Goal: Information Seeking & Learning: Check status

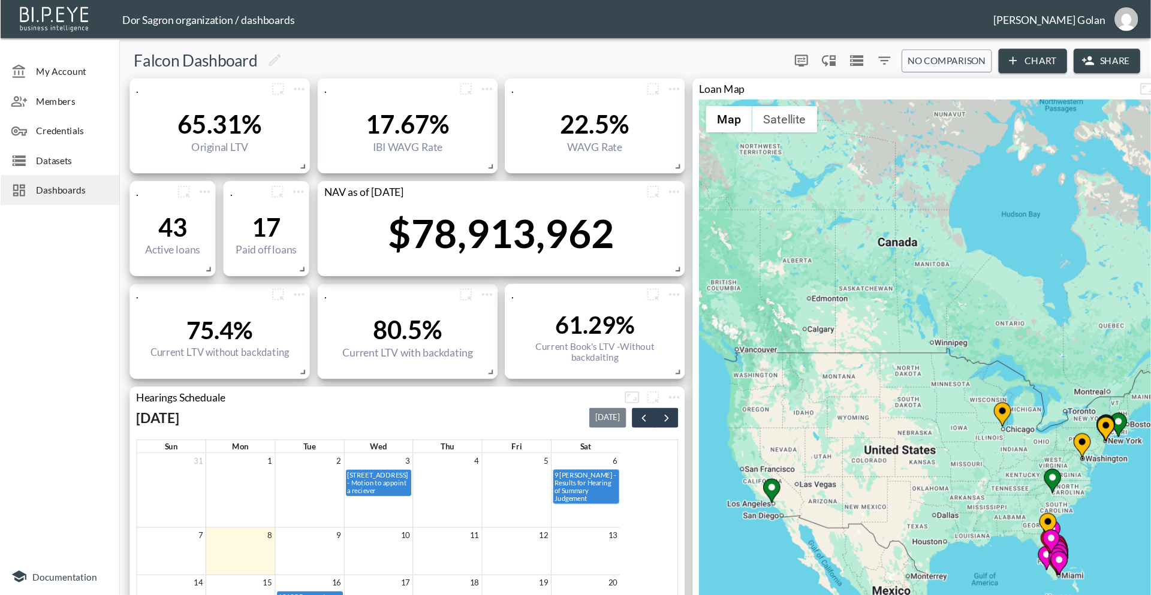
scroll to position [279, 0]
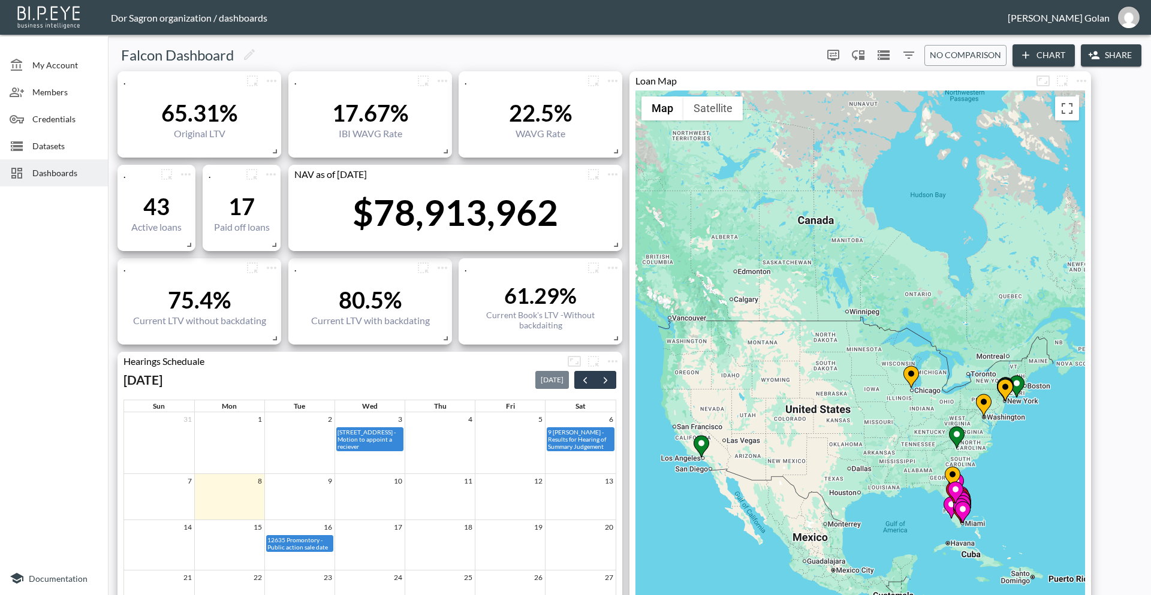
click at [55, 175] on span "Dashboards" at bounding box center [65, 173] width 66 height 13
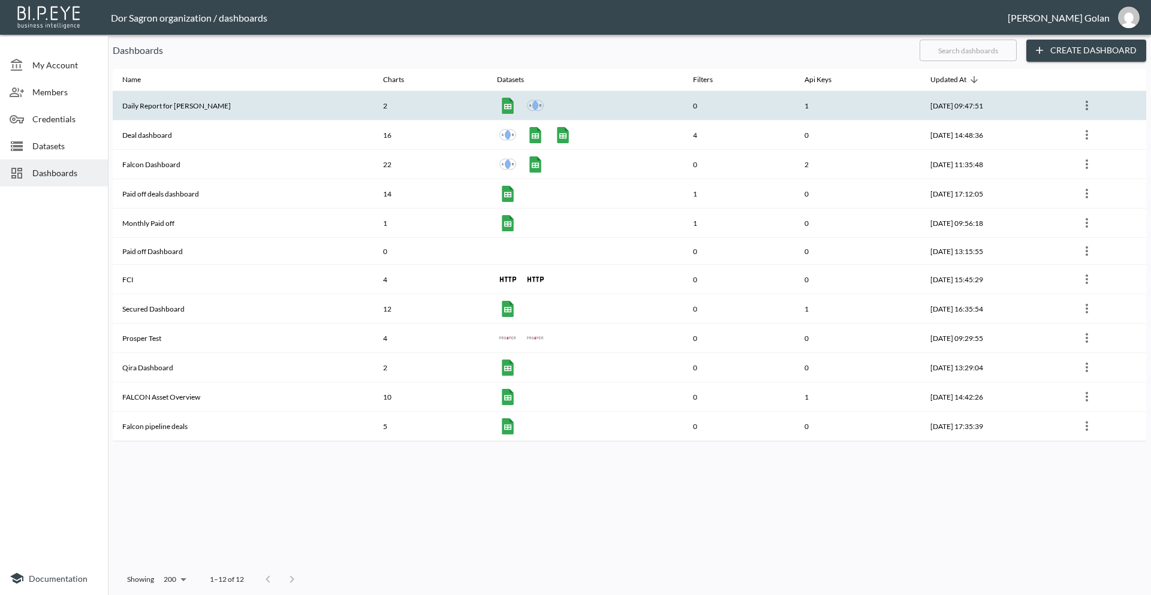
click at [170, 108] on th "Daily Report for [PERSON_NAME]" at bounding box center [243, 105] width 261 height 29
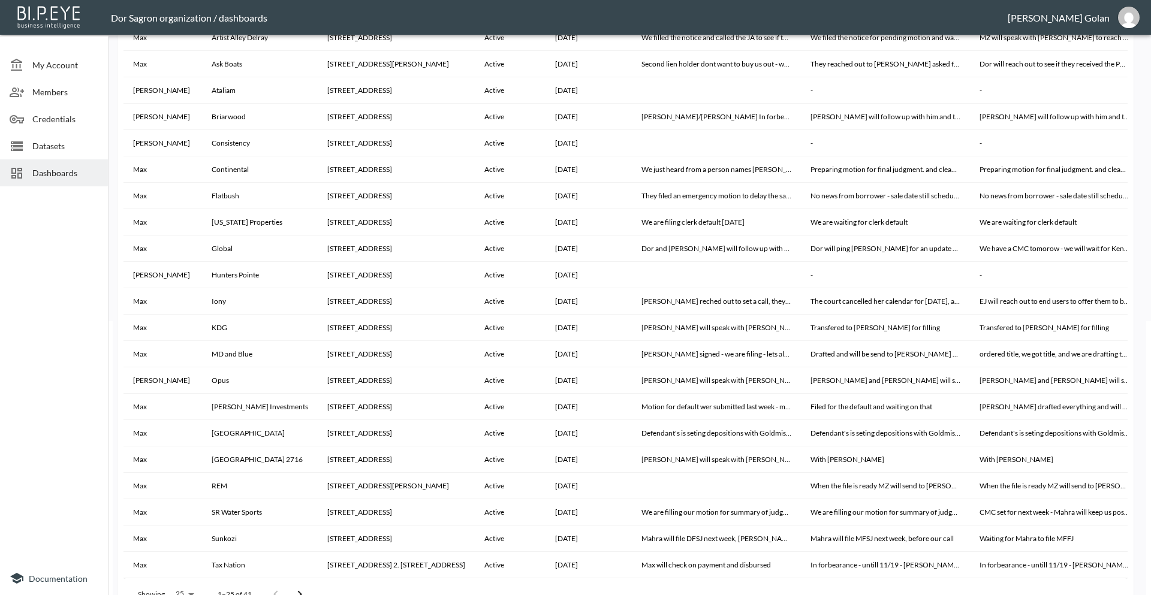
scroll to position [599, 0]
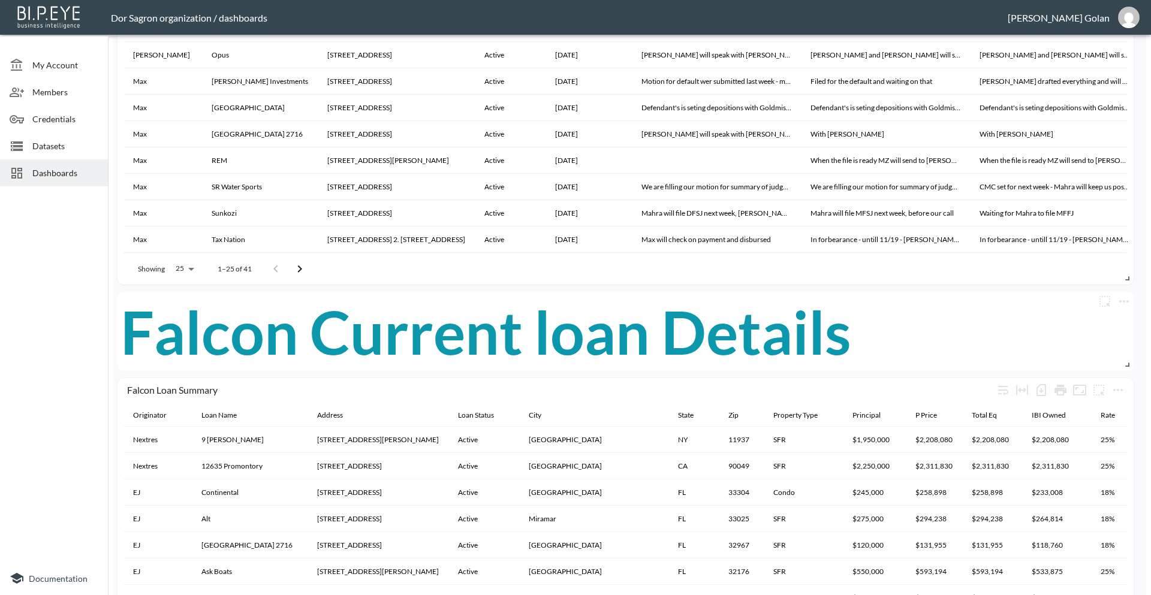
click at [174, 269] on body "BI.P.EYE, Interactive Analytics Dashboards - app Dor Sagron organization / dash…" at bounding box center [575, 297] width 1151 height 595
click at [12, 382] on div at bounding box center [575, 297] width 1151 height 595
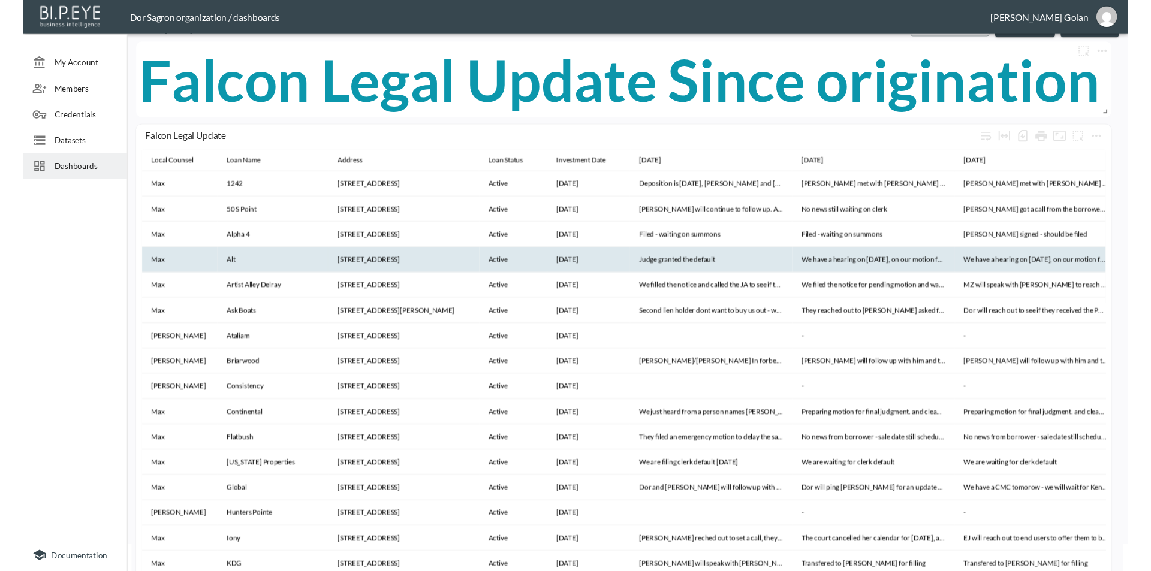
scroll to position [0, 0]
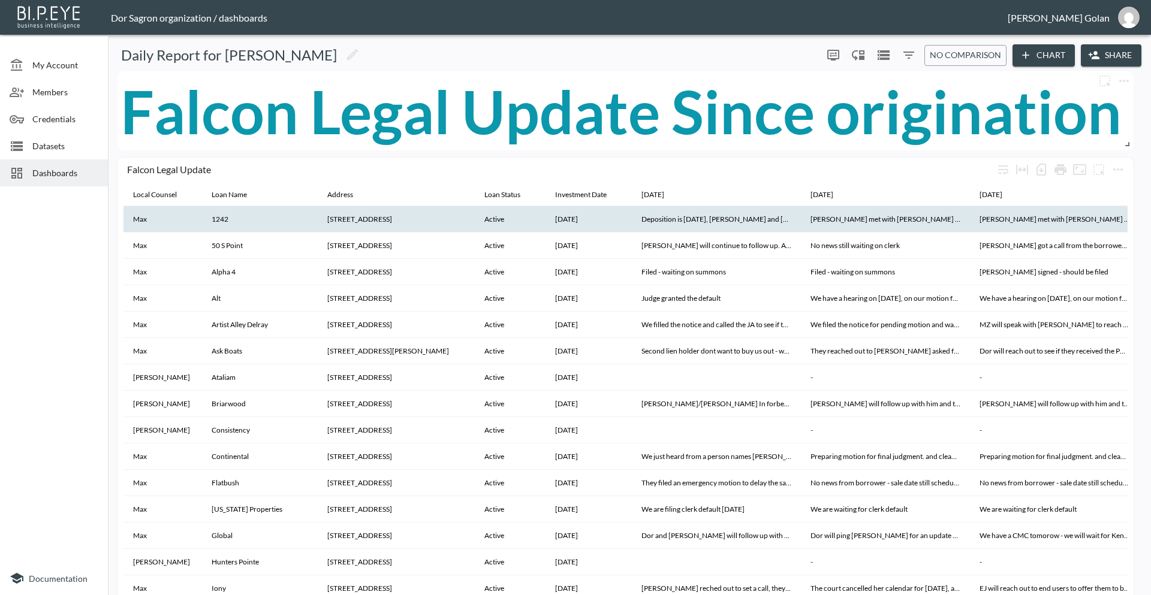
click at [641, 219] on th "Deposition is [DATE], [PERSON_NAME] and [PERSON_NAME] will keep us posted" at bounding box center [716, 219] width 169 height 26
click at [632, 219] on th "Deposition is [DATE], [PERSON_NAME] and [PERSON_NAME] will keep us posted" at bounding box center [716, 219] width 169 height 26
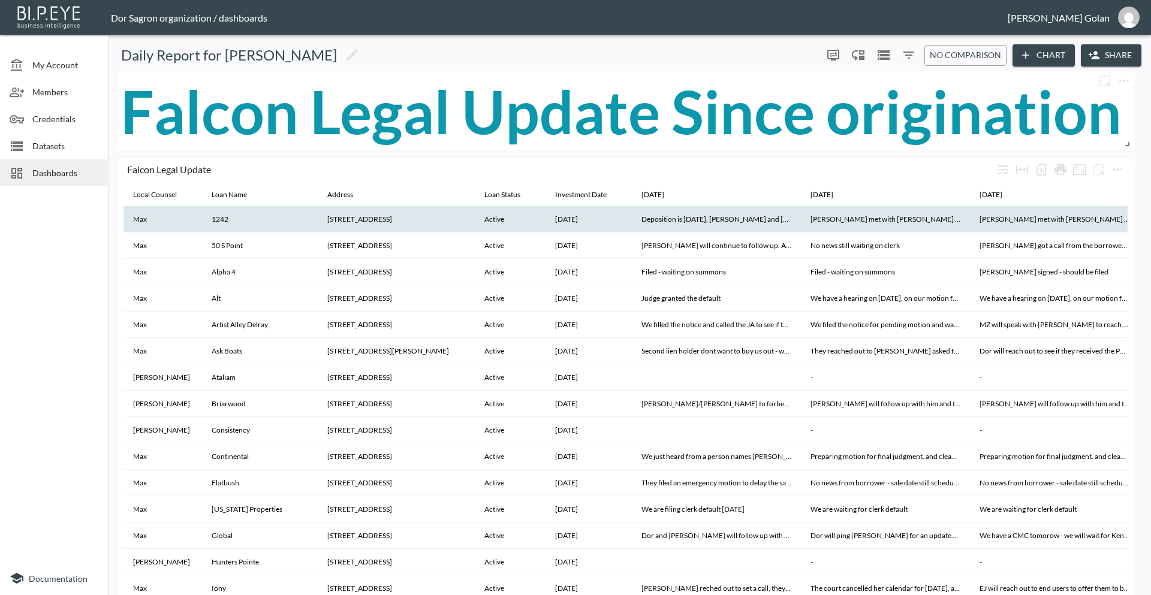
click at [641, 219] on th "Deposition is [DATE], [PERSON_NAME] and [PERSON_NAME] will keep us posted" at bounding box center [716, 219] width 169 height 26
copy th "Deposition"
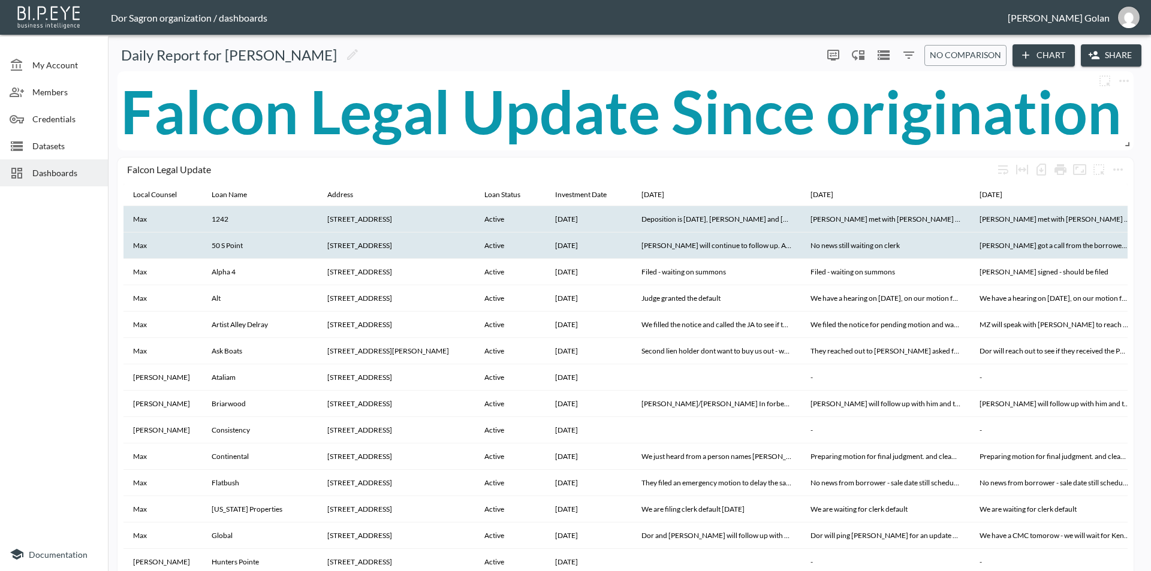
click at [632, 246] on th "[PERSON_NAME] will continue to follow up. Also, [PERSON_NAME] will send someone…" at bounding box center [716, 246] width 169 height 26
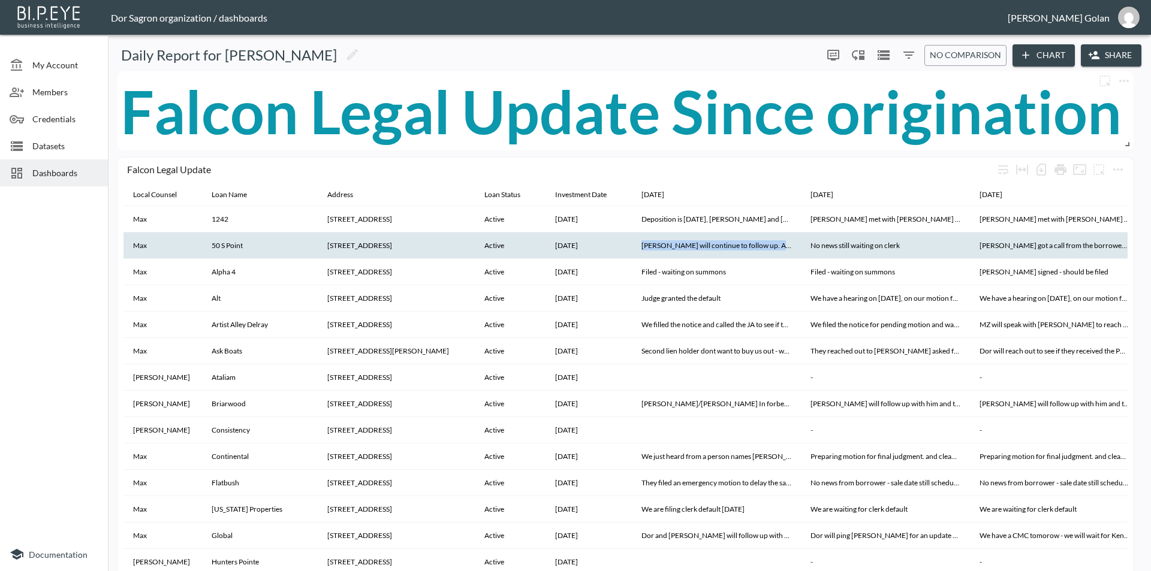
click at [632, 246] on th "[PERSON_NAME] will continue to follow up. Also, [PERSON_NAME] will send someone…" at bounding box center [716, 246] width 169 height 26
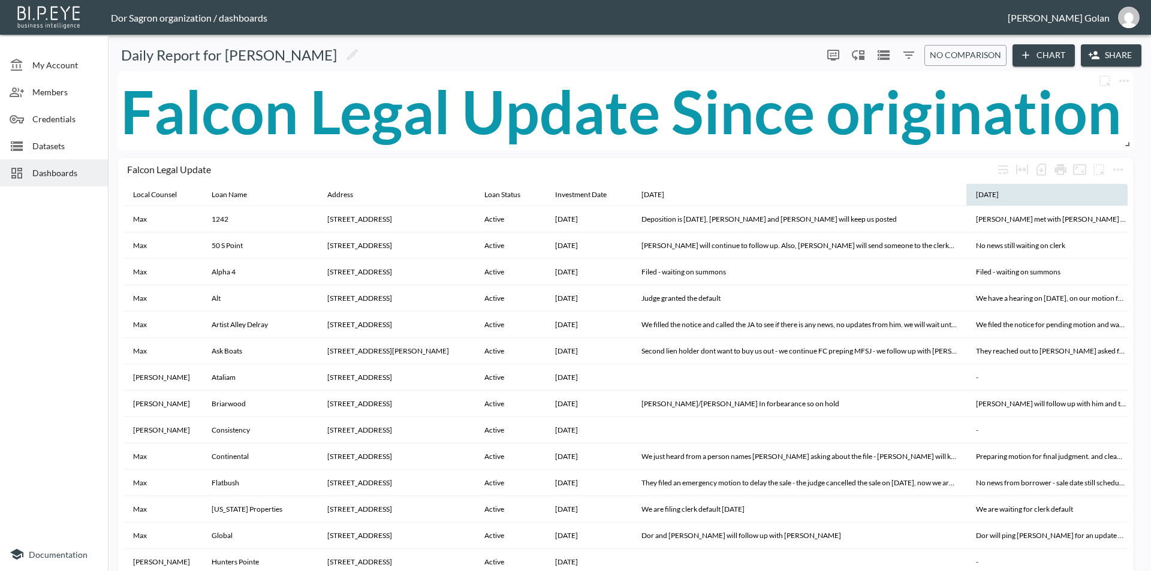
drag, startPoint x: 780, startPoint y: 194, endPoint x: 945, endPoint y: 206, distance: 164.7
click at [945, 206] on th "[DATE]" at bounding box center [799, 195] width 334 height 23
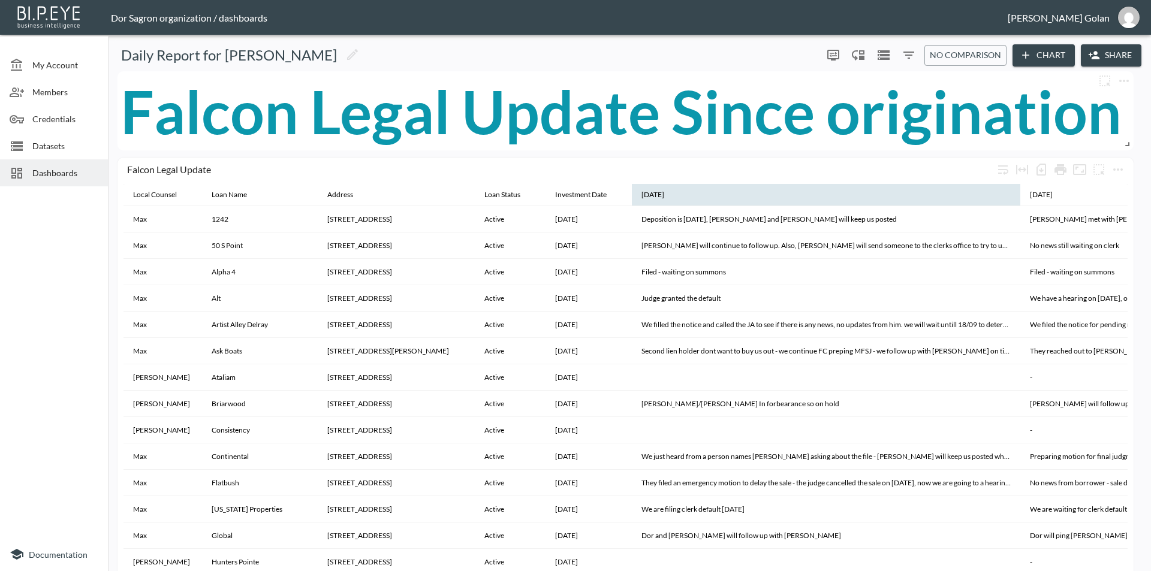
drag, startPoint x: 945, startPoint y: 199, endPoint x: 999, endPoint y: 200, distance: 53.9
click at [1017, 200] on div at bounding box center [1018, 195] width 3 height 22
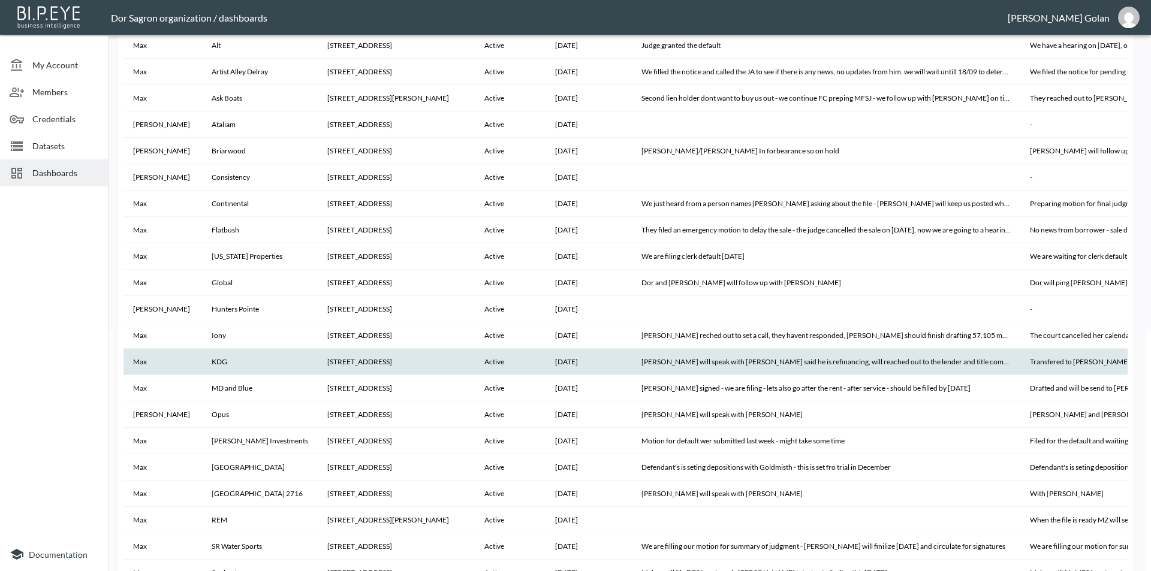
scroll to position [360, 0]
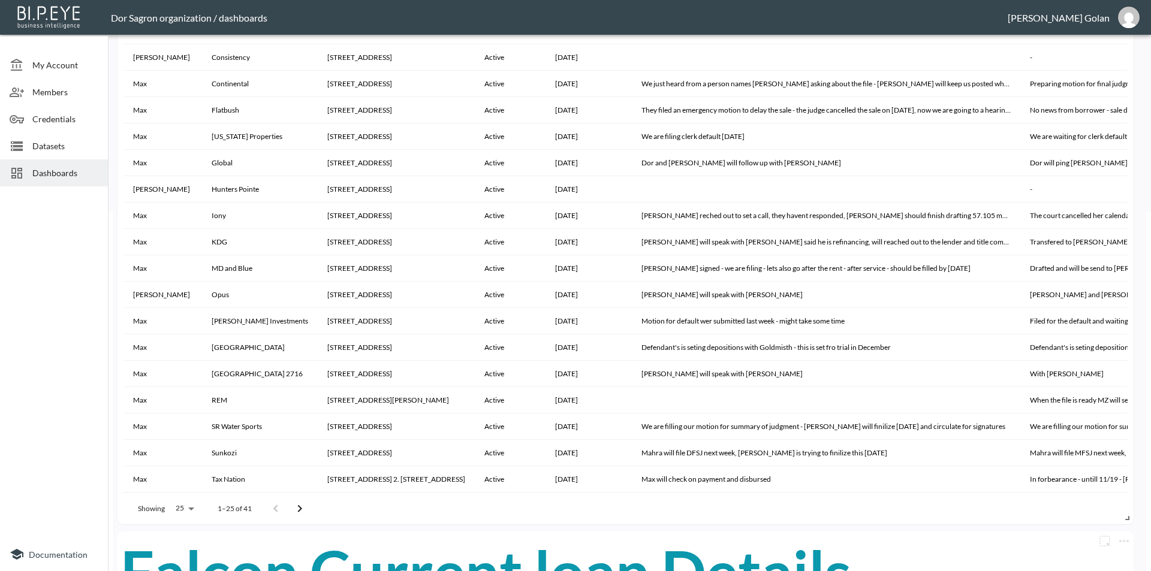
click at [180, 516] on body "BI.P.EYE, Interactive Analytics Dashboards - app Dor Sagron organization / dash…" at bounding box center [575, 285] width 1151 height 571
click at [178, 457] on li "500" at bounding box center [184, 460] width 46 height 22
type input "500"
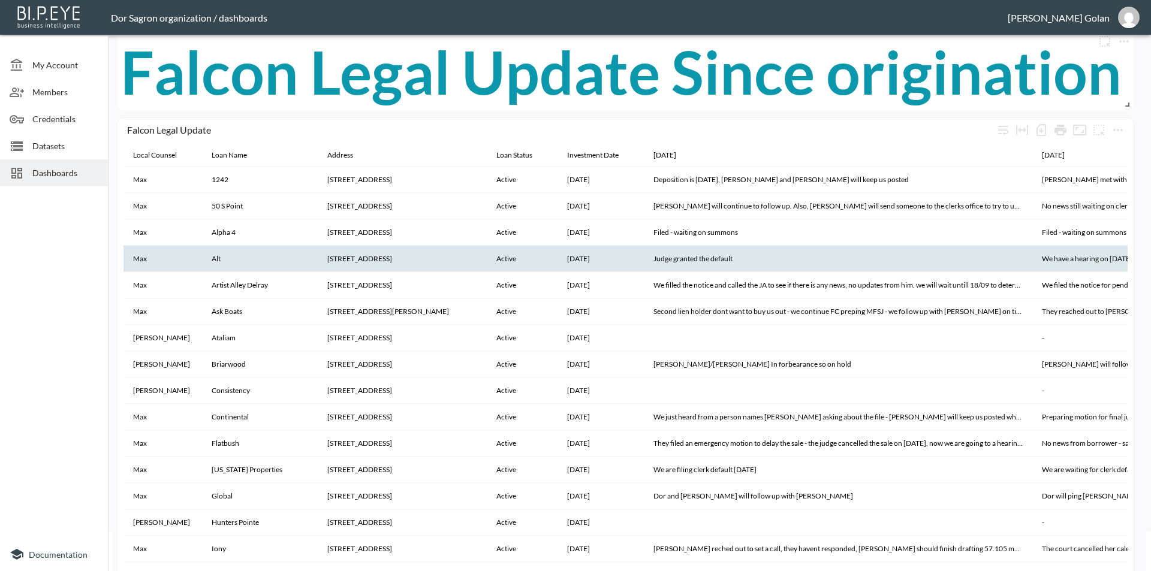
scroll to position [0, 0]
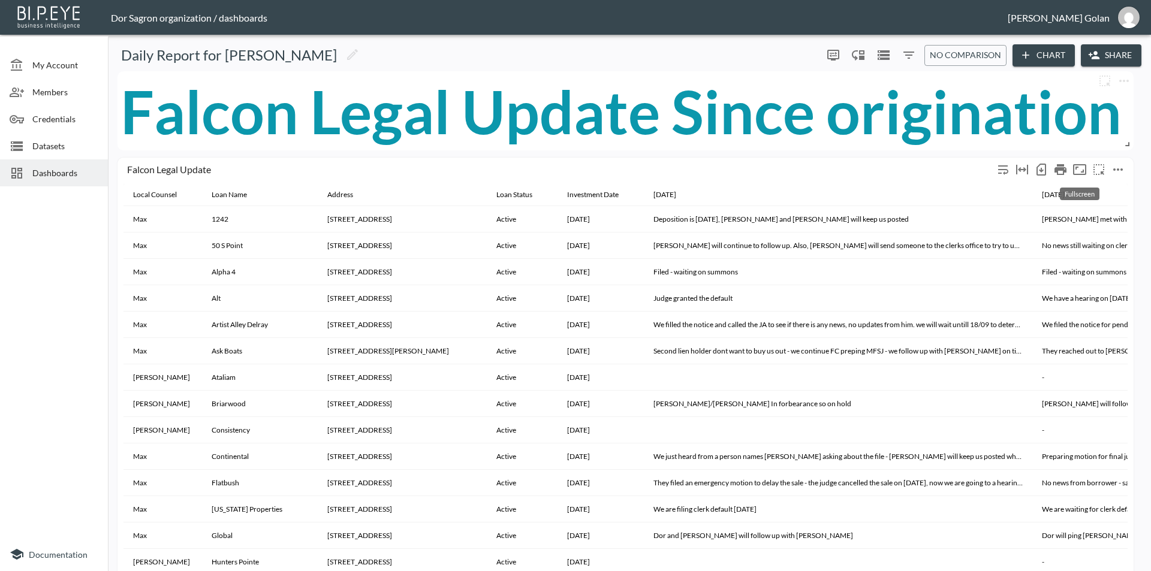
click at [1045, 171] on icon "Fullscreen" at bounding box center [1079, 169] width 13 height 11
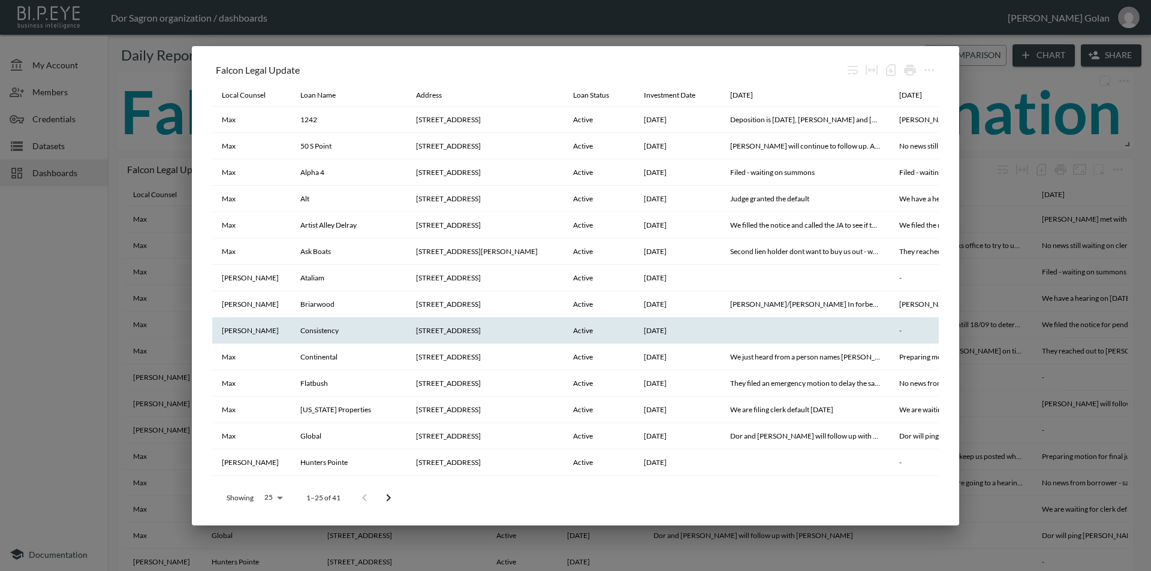
scroll to position [290, 0]
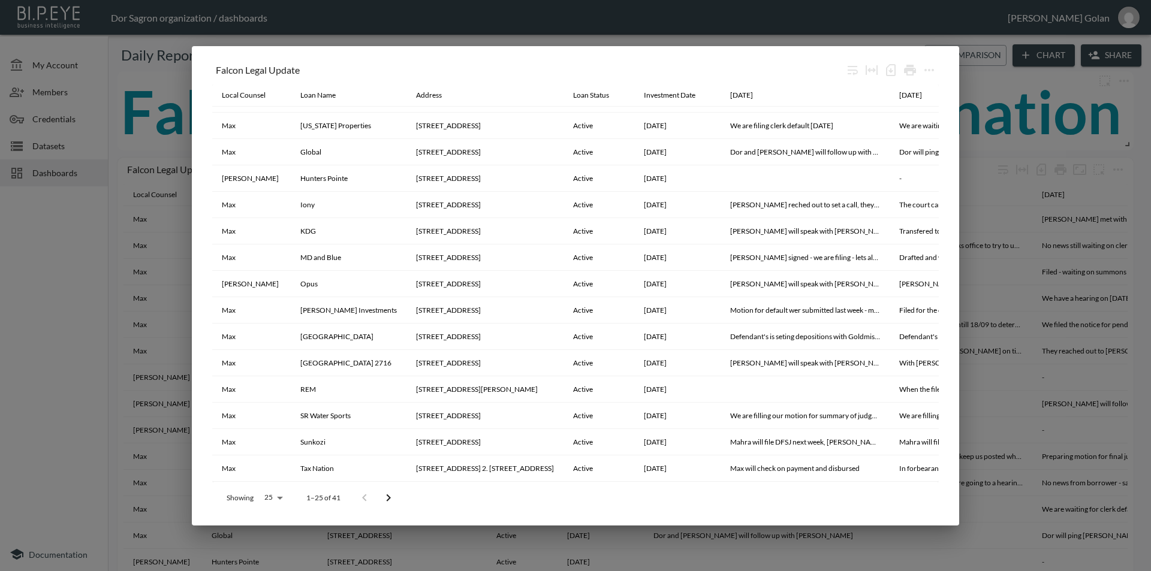
click at [281, 502] on body "BI.P.EYE, Interactive Analytics Dashboards - app Dor Sagron organization / dash…" at bounding box center [575, 285] width 1151 height 571
click at [274, 520] on li "5000" at bounding box center [272, 525] width 46 height 22
type input "5000"
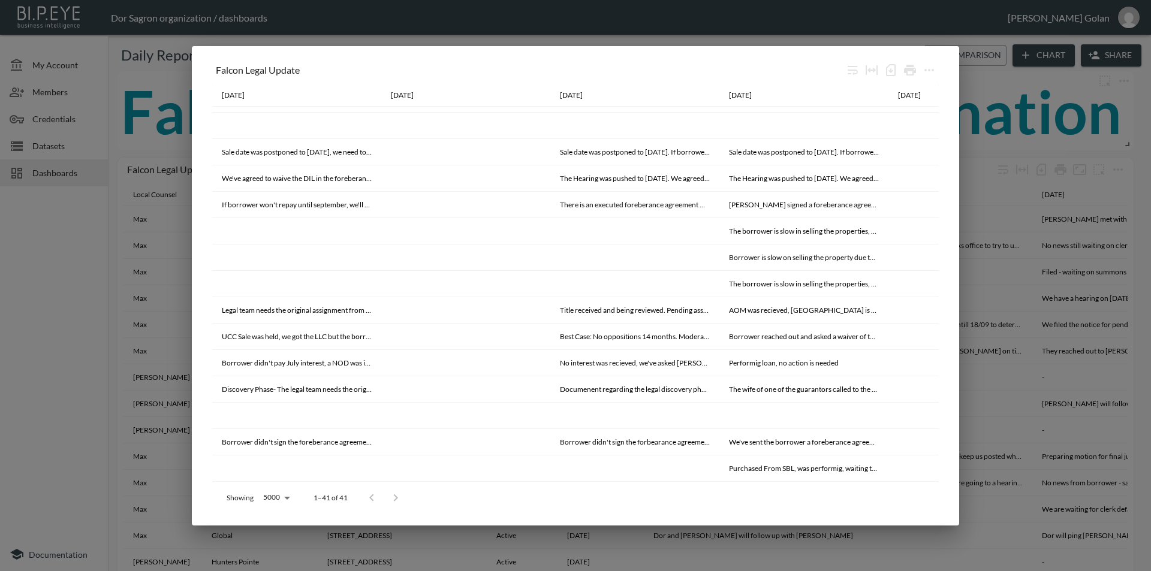
scroll to position [0, 0]
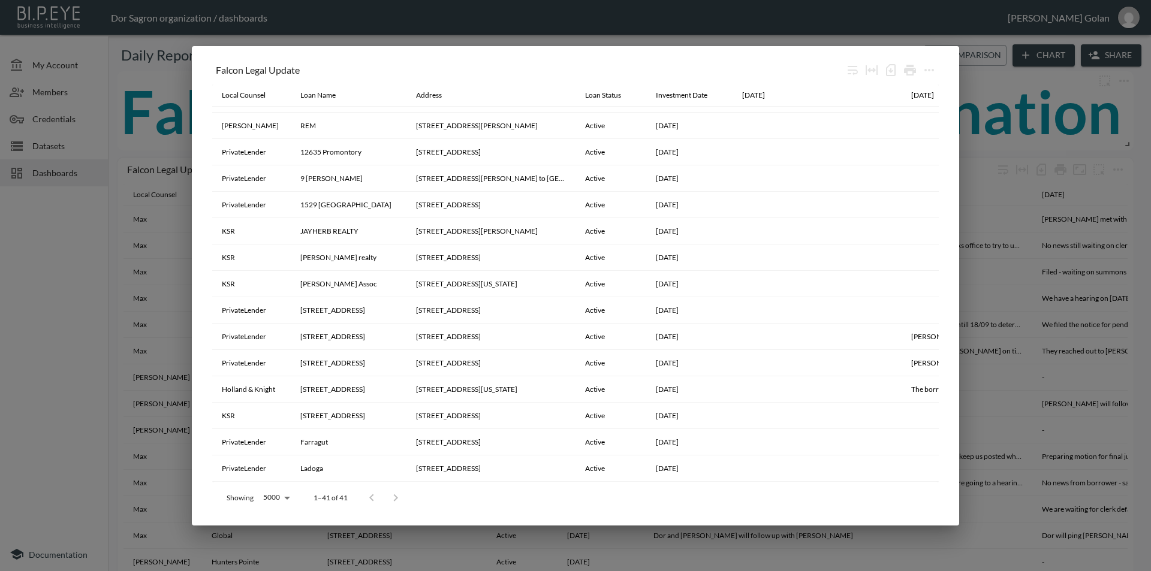
click at [43, 297] on div "Falcon Legal Update Local Counsel Loan Name Address Loan Status Investment Date…" at bounding box center [575, 285] width 1151 height 571
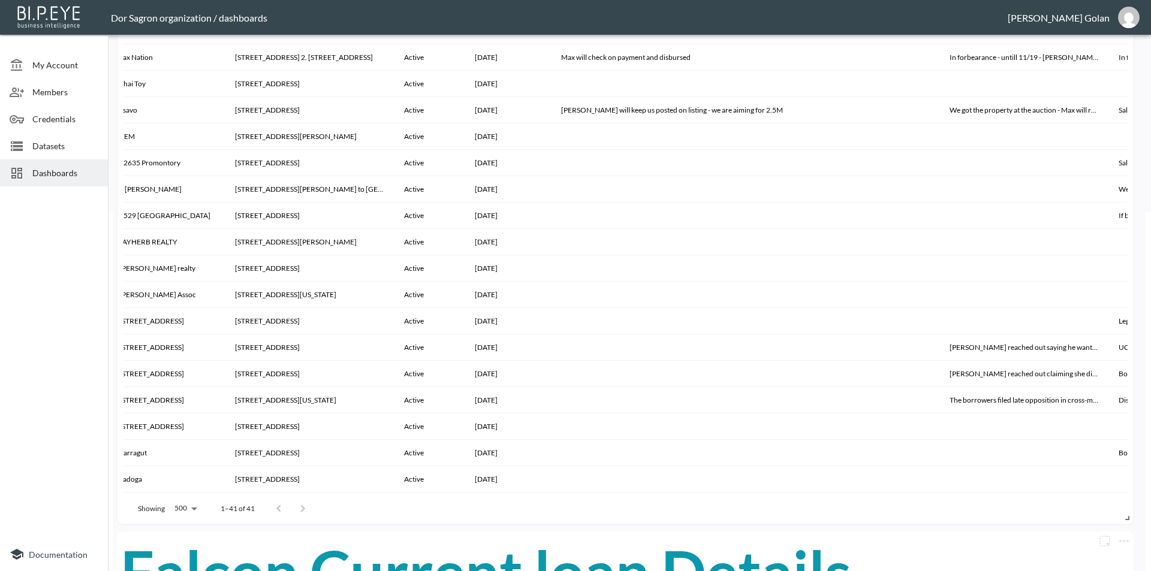
scroll to position [441, 0]
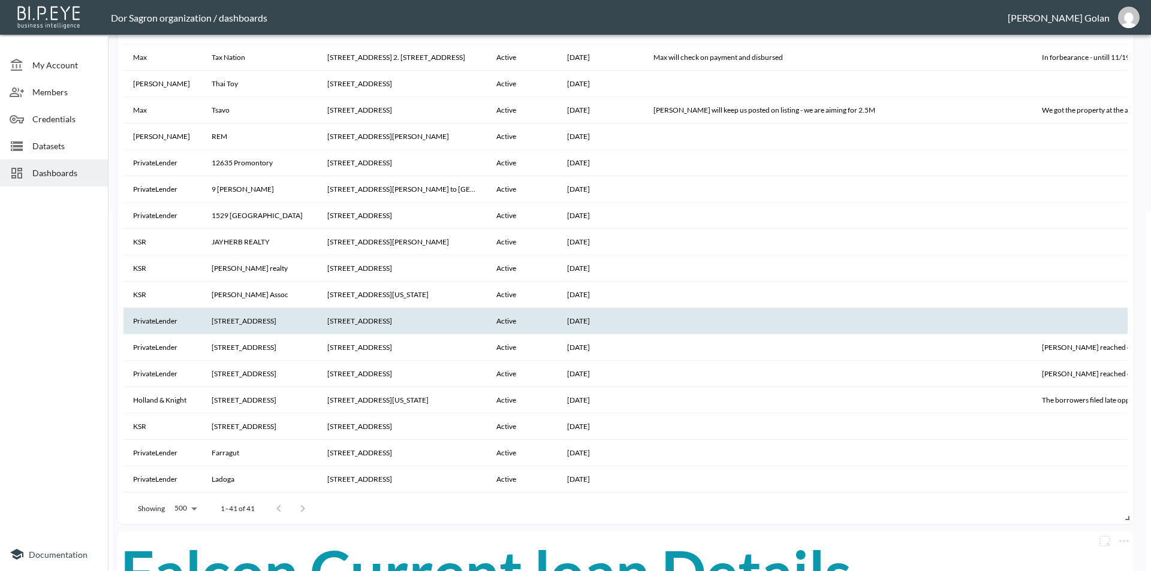
click at [238, 318] on th "[STREET_ADDRESS]" at bounding box center [260, 321] width 116 height 26
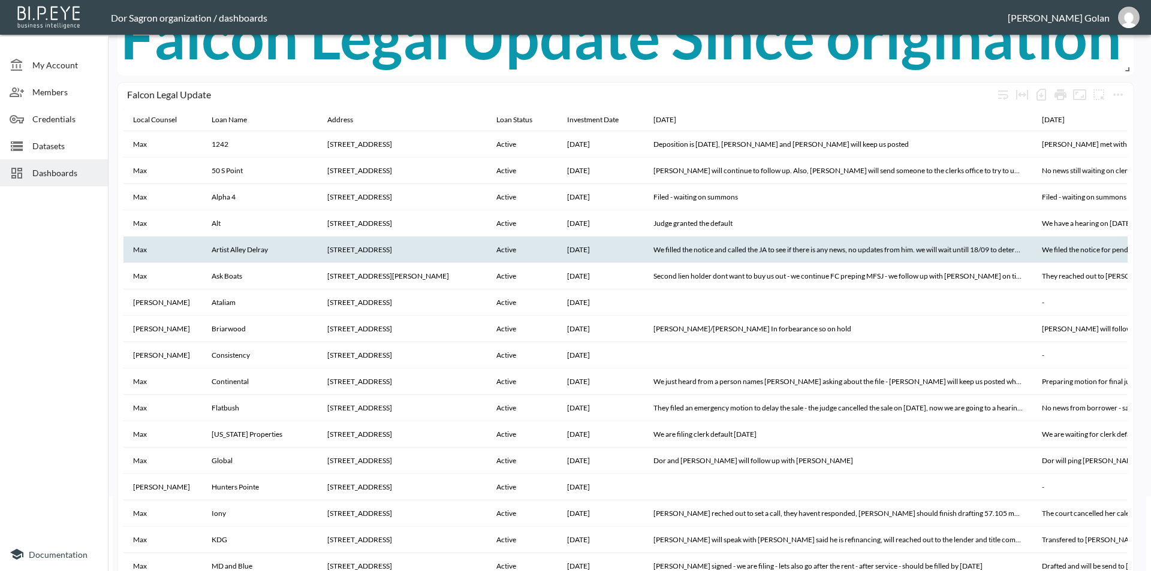
scroll to position [0, 0]
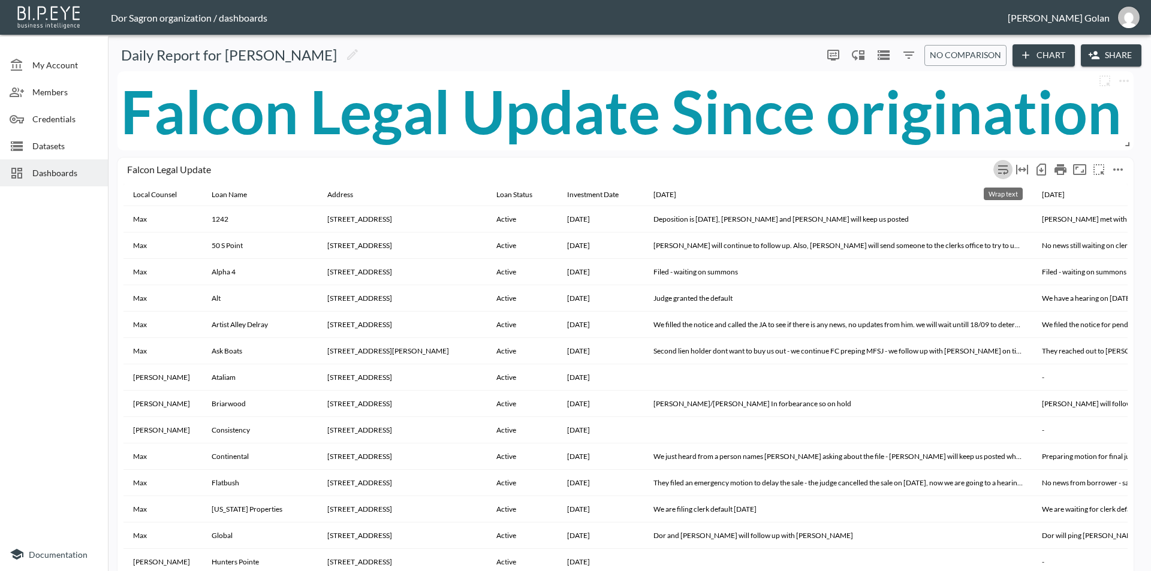
click at [999, 169] on icon "Wrap text" at bounding box center [1003, 170] width 10 height 10
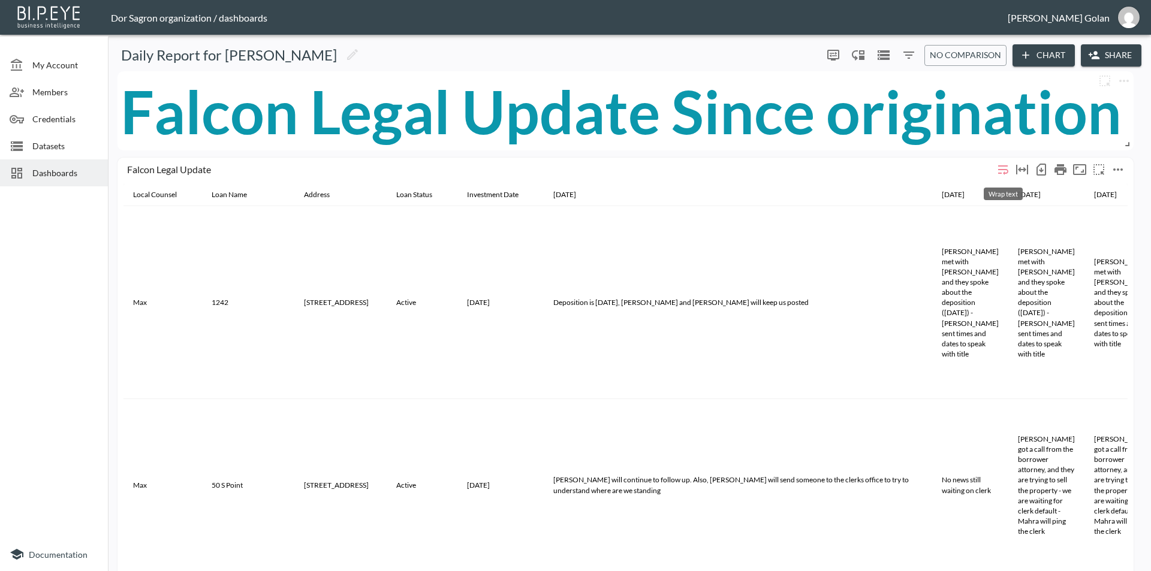
click at [1000, 168] on icon "Wrap text" at bounding box center [1003, 169] width 14 height 14
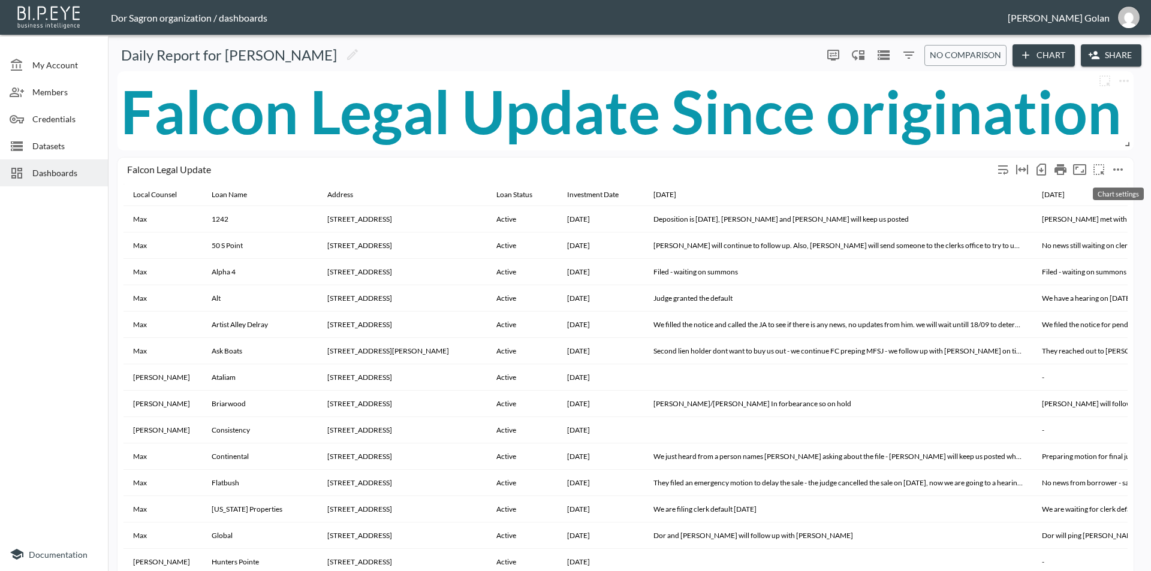
click at [1045, 166] on icon "more" at bounding box center [1118, 169] width 14 height 14
drag, startPoint x: 95, startPoint y: 302, endPoint x: 81, endPoint y: 303, distance: 13.8
click at [94, 302] on div at bounding box center [575, 285] width 1151 height 571
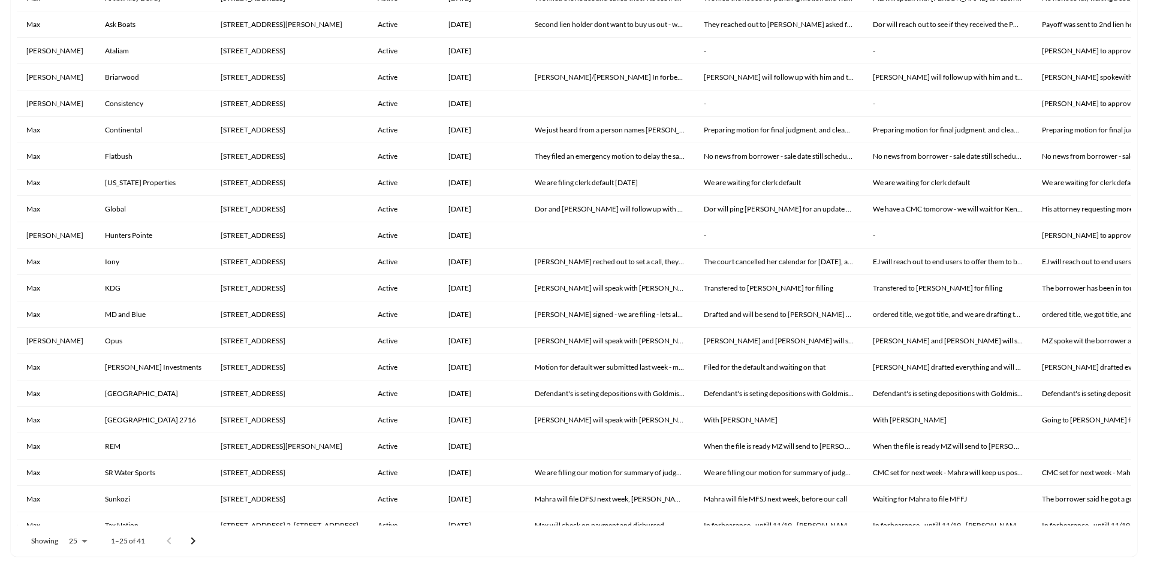
scroll to position [268, 0]
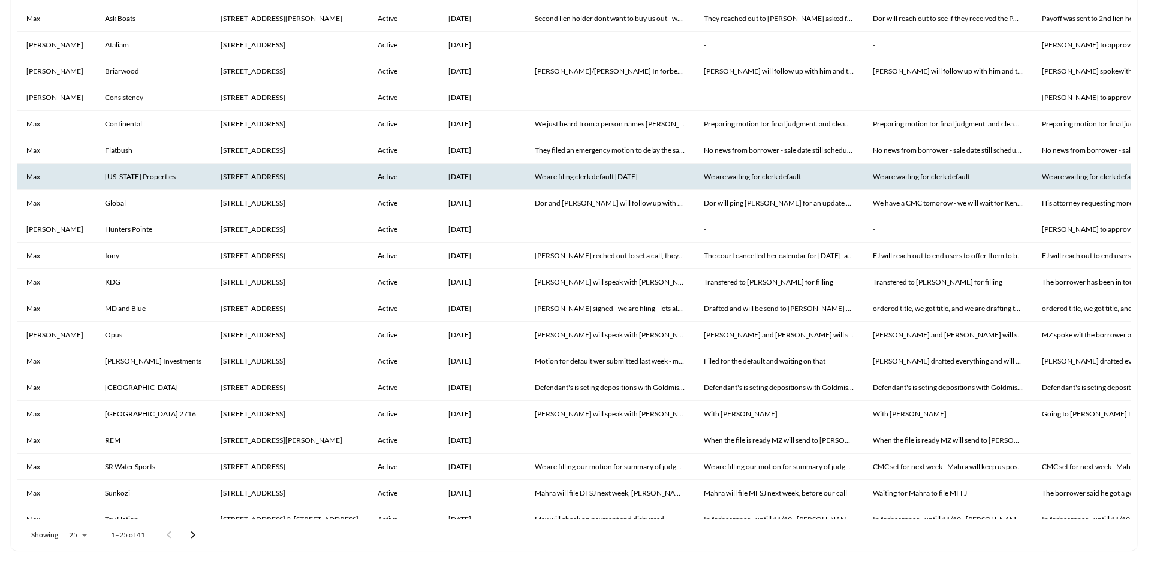
click at [1045, 186] on th "We are waiting for clerk default" at bounding box center [1116, 177] width 169 height 26
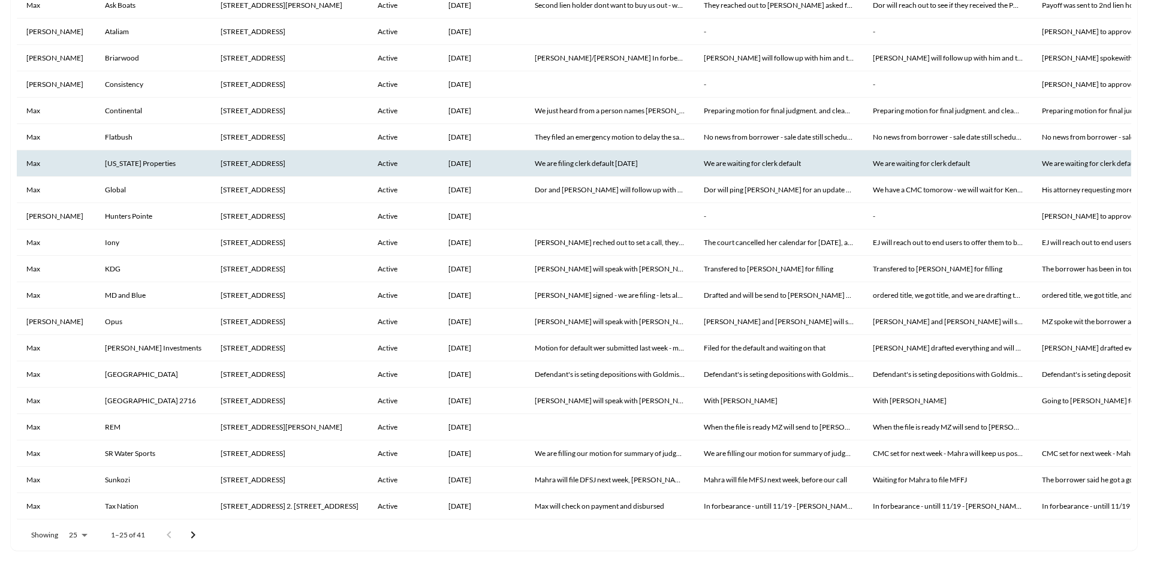
scroll to position [19, 0]
click at [83, 541] on div "Showing 25 25 1–25 of 41" at bounding box center [111, 535] width 189 height 31
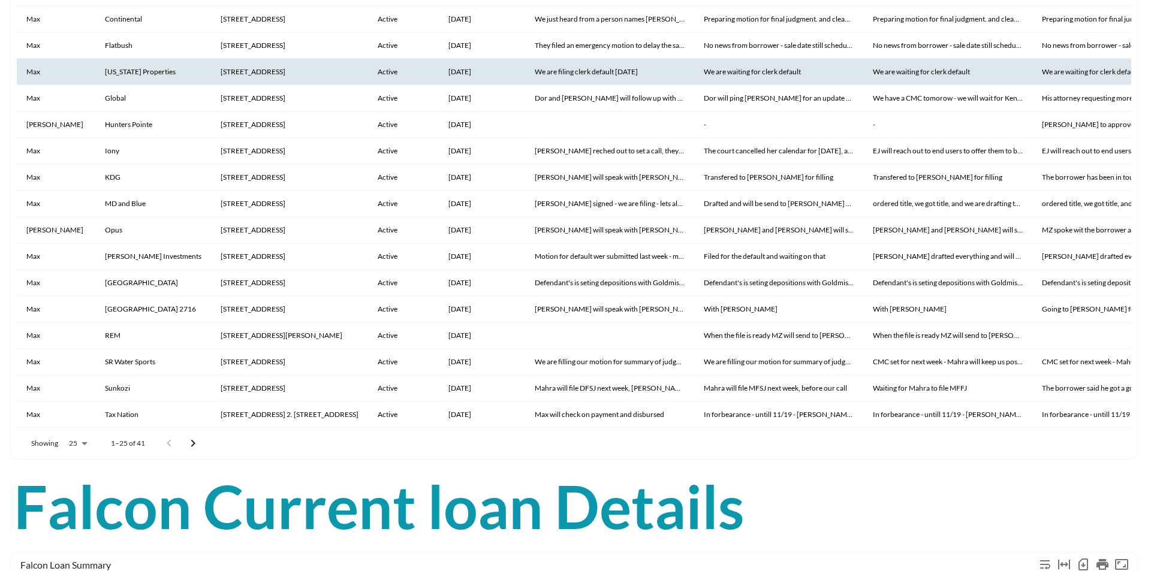
scroll to position [388, 0]
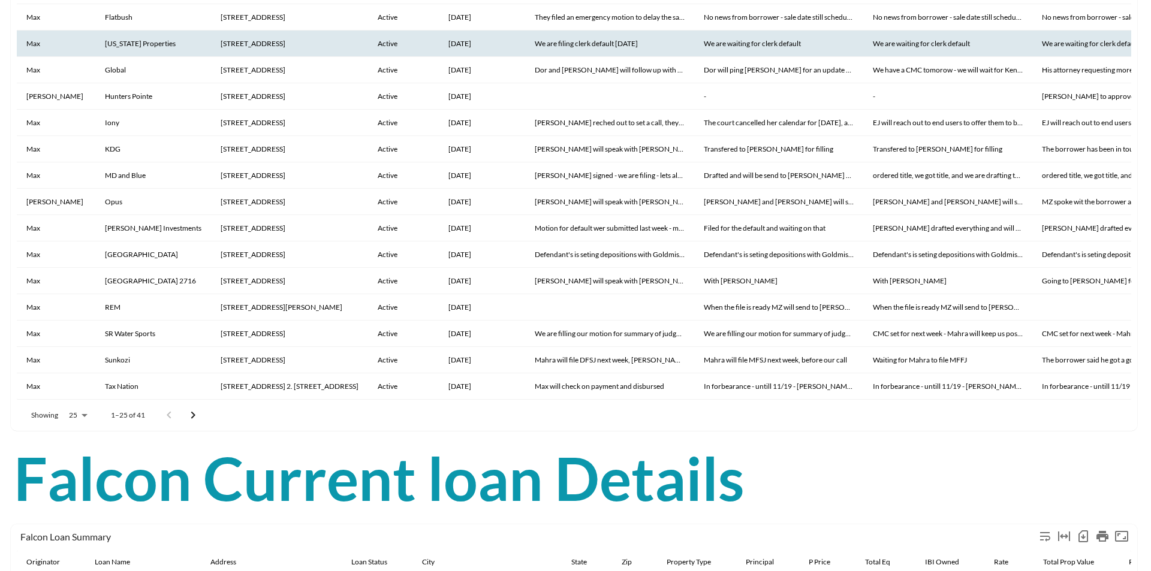
click at [83, 539] on div "Falcon Loan Summary" at bounding box center [527, 536] width 1015 height 11
click at [86, 418] on body "BI.P.EYE, Interactive Analytics Dashboards Falcon Legal Update Local Counsel Lo…" at bounding box center [575, 285] width 1151 height 571
click at [81, 527] on li "5000" at bounding box center [77, 525] width 46 height 22
type input "5000"
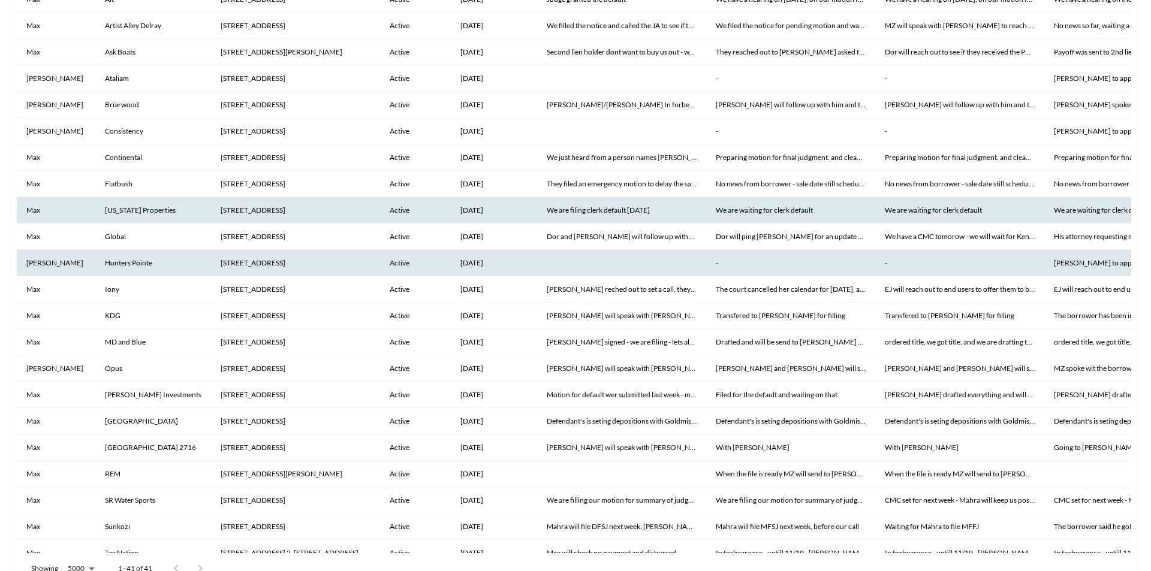
scroll to position [0, 0]
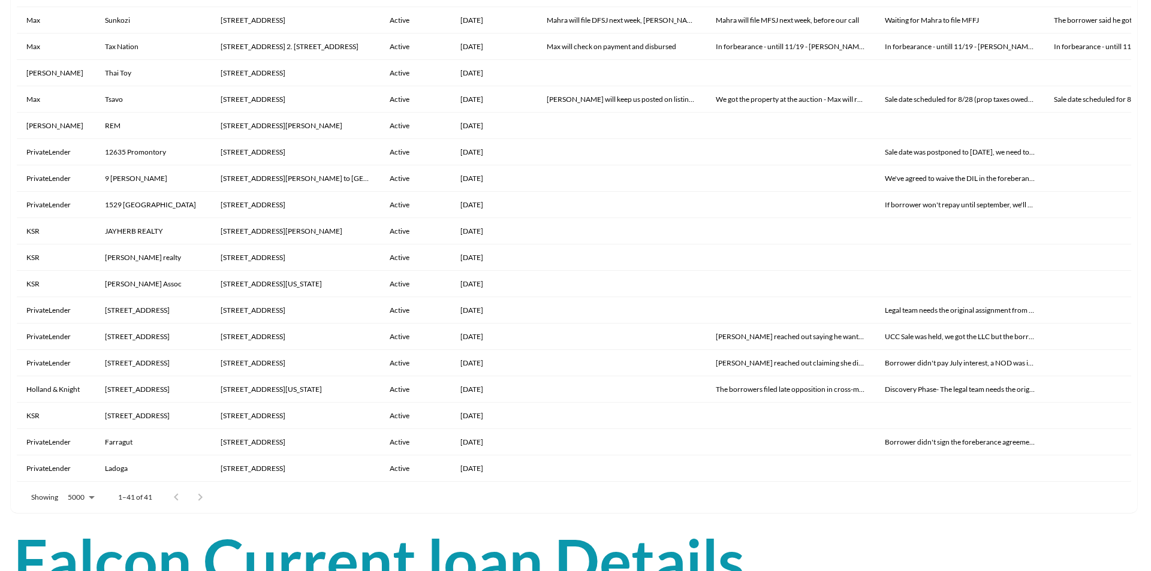
click at [1045, 210] on div "Local Counsel Loan Name Address Loan Status Investment Date 9/4/2025 8/28/2025 …" at bounding box center [574, 147] width 1114 height 669
drag, startPoint x: 1131, startPoint y: 210, endPoint x: 1131, endPoint y: 198, distance: 12.0
click at [1045, 198] on div "Falcon Legal Update Local Counsel Loan Name Address Loan Status Investment Date…" at bounding box center [574, 150] width 1126 height 726
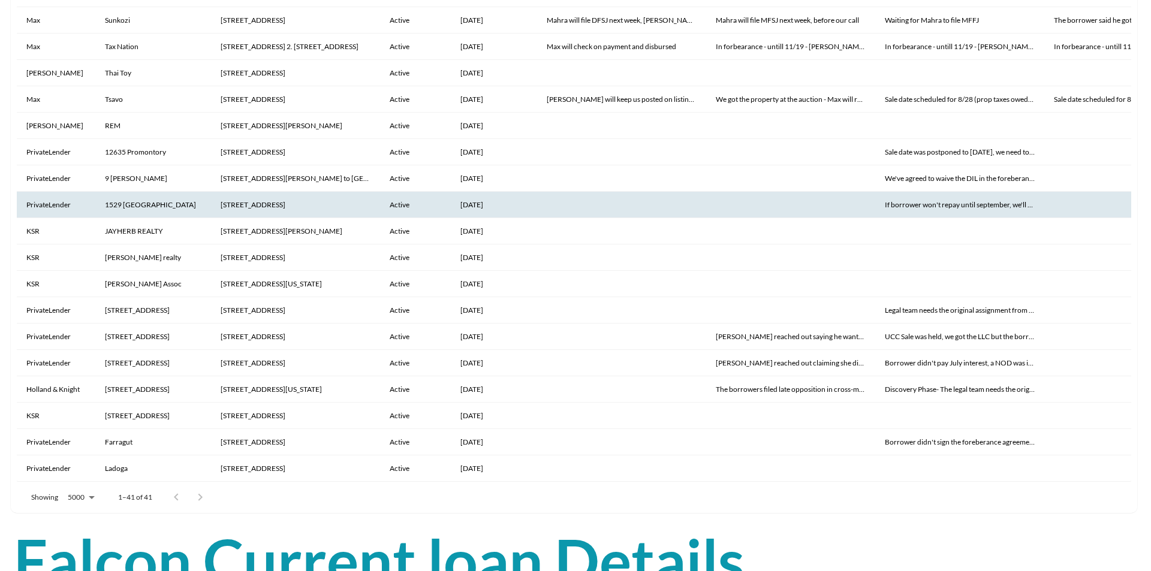
click at [1045, 203] on th at bounding box center [1128, 205] width 169 height 26
click at [1045, 203] on div "Local Counsel Loan Name Address Loan Status Investment Date 9/4/2025 8/28/2025 …" at bounding box center [574, 147] width 1114 height 669
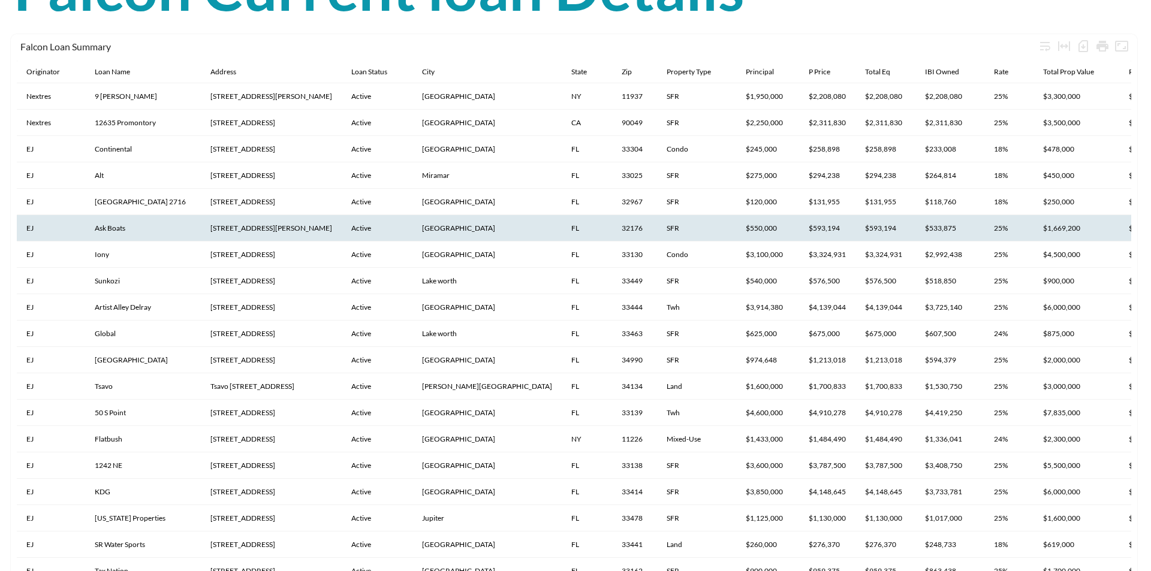
scroll to position [758, 0]
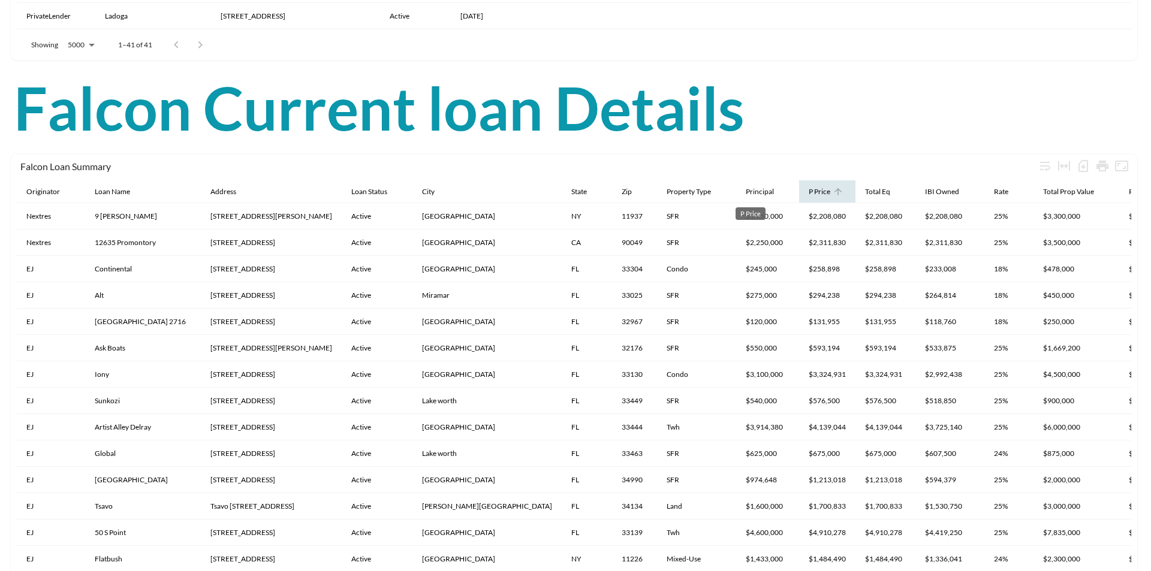
click at [809, 191] on div "P Price" at bounding box center [820, 192] width 22 height 14
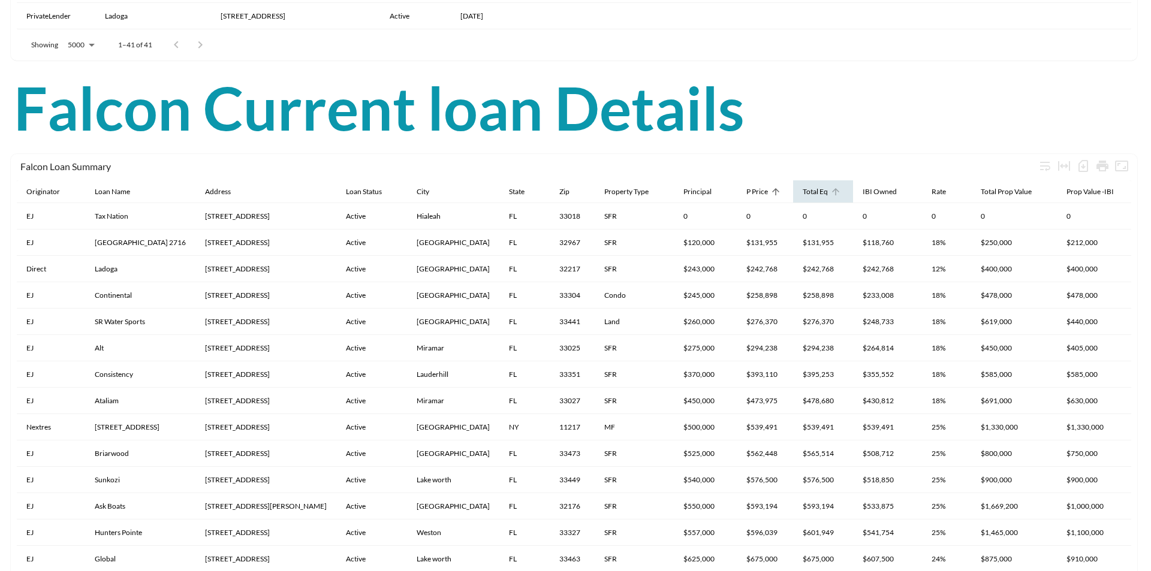
click at [768, 194] on div "P Price" at bounding box center [757, 192] width 22 height 14
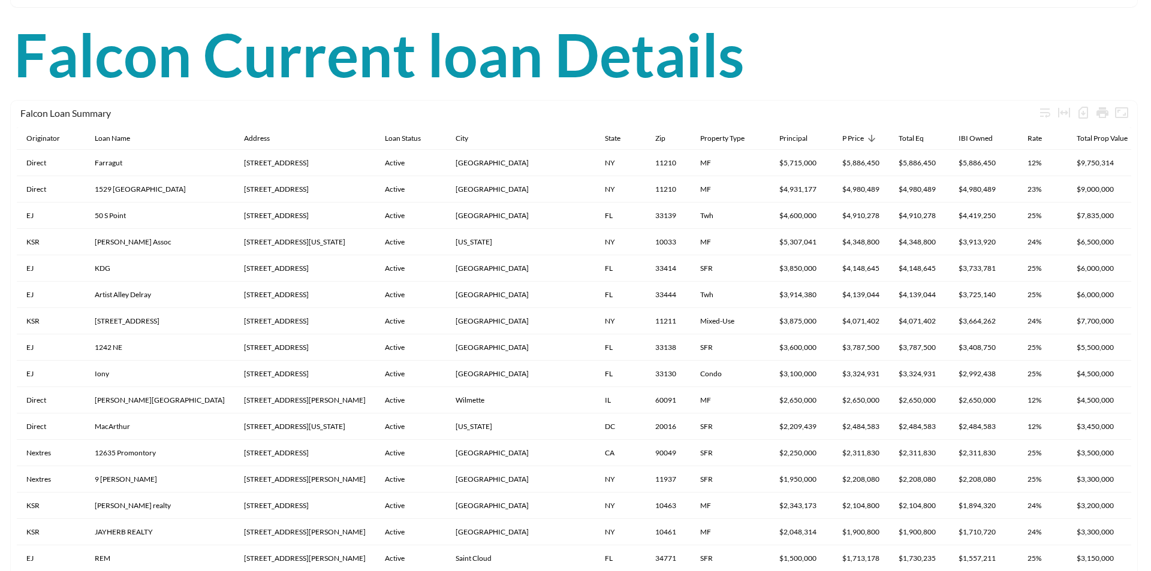
scroll to position [794, 0]
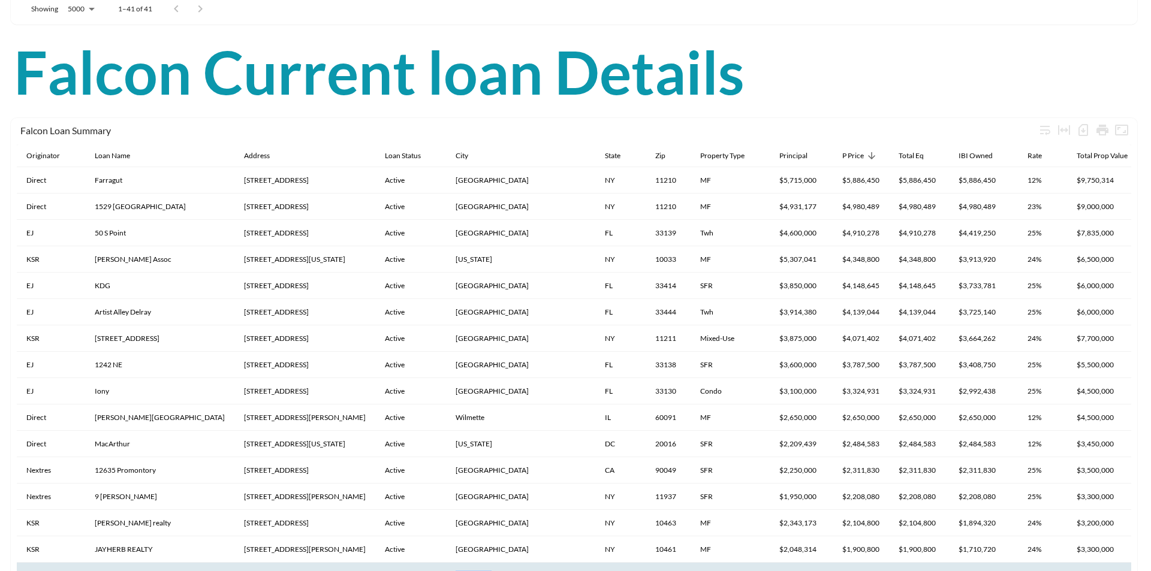
drag, startPoint x: 421, startPoint y: 563, endPoint x: 472, endPoint y: 563, distance: 50.4
click at [469, 541] on th "Saint Cloud" at bounding box center [520, 576] width 149 height 26
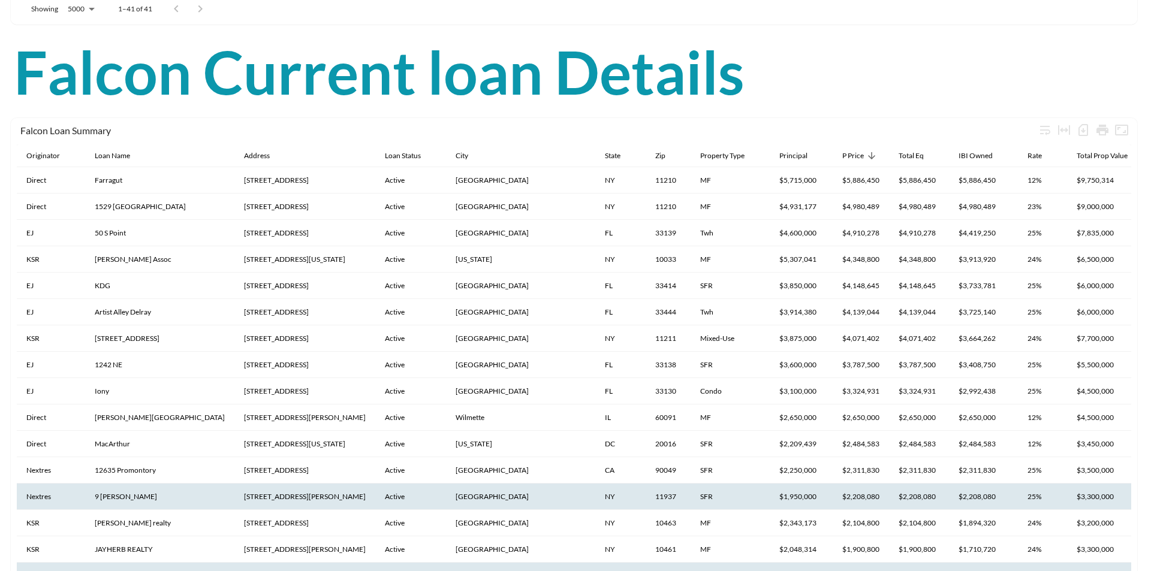
drag, startPoint x: 595, startPoint y: 563, endPoint x: 744, endPoint y: 491, distance: 165.4
click at [690, 541] on th "SFR" at bounding box center [729, 576] width 79 height 26
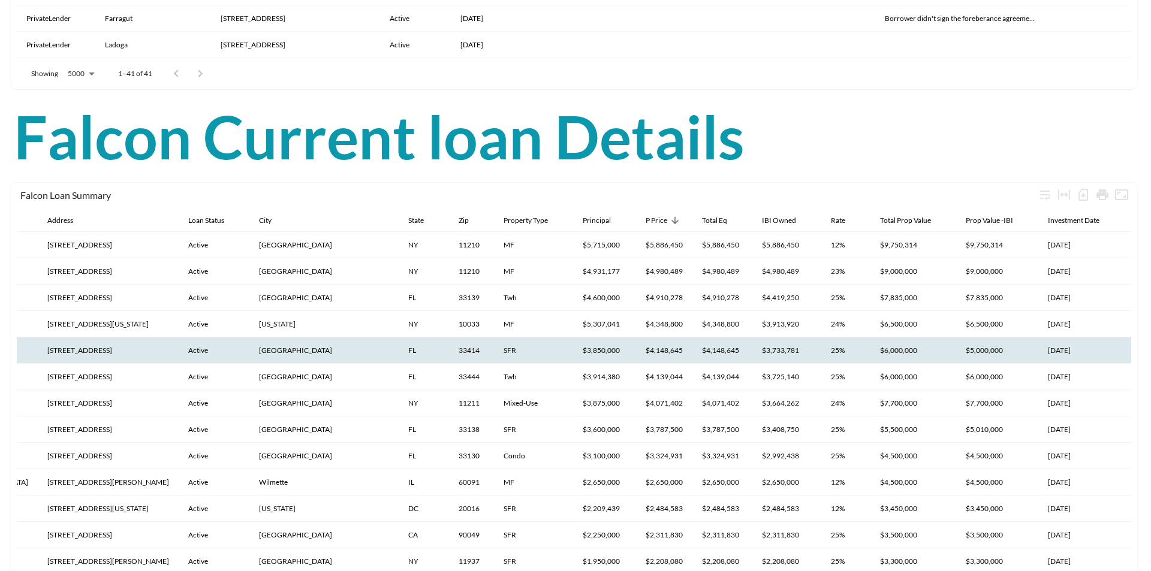
scroll to position [758, 0]
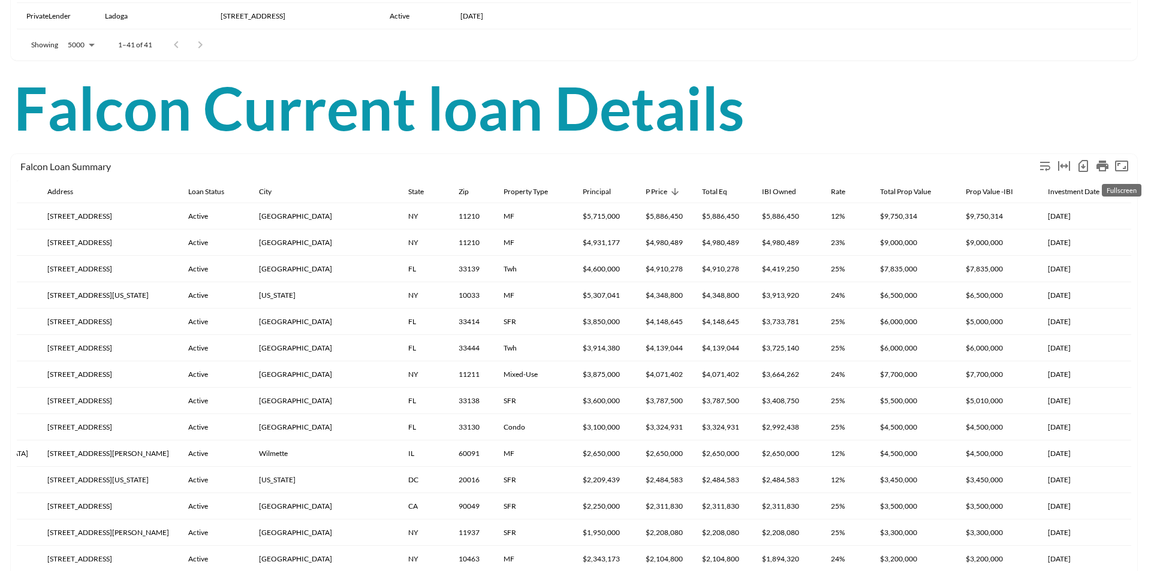
click at [1045, 168] on icon "Fullscreen" at bounding box center [1121, 166] width 13 height 11
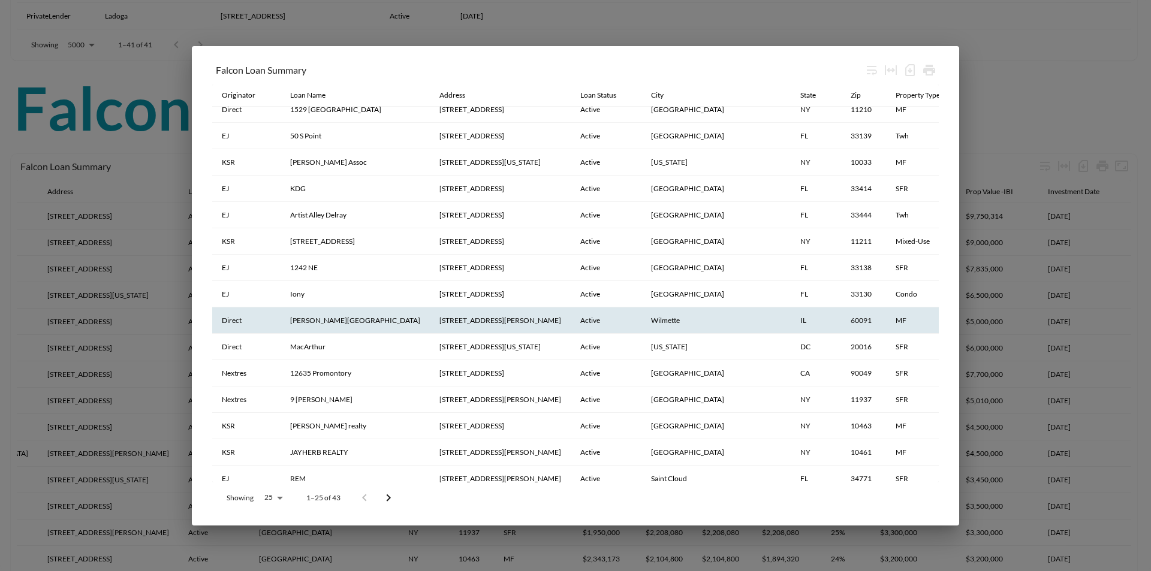
scroll to position [0, 0]
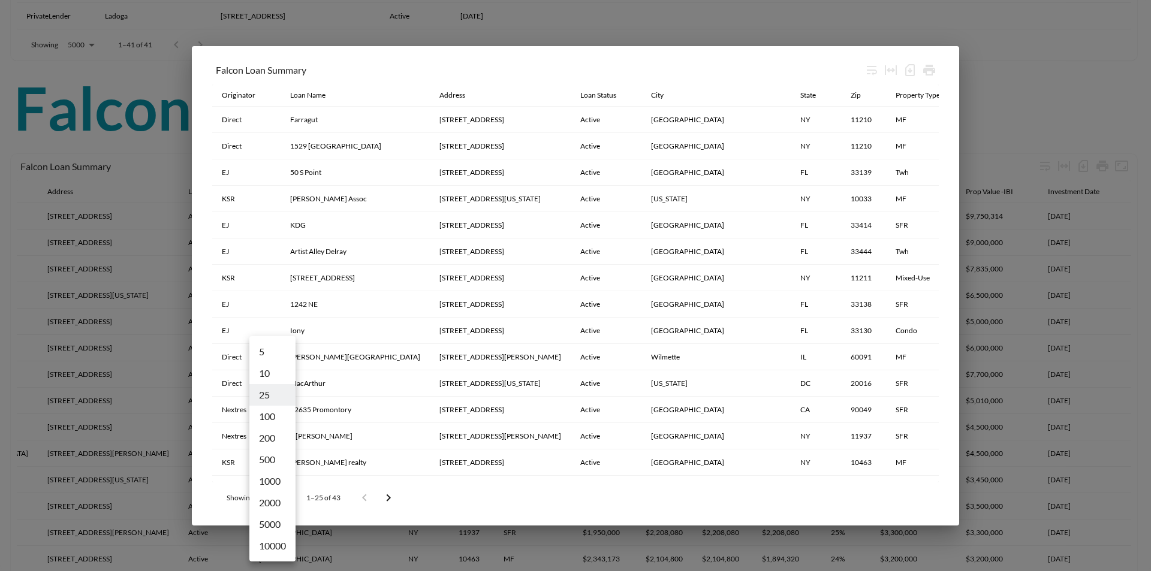
click at [270, 504] on body "BI.P.EYE, Interactive Analytics Dashboards Falcon Legal Update Local Counsel Lo…" at bounding box center [575, 285] width 1151 height 571
click at [284, 530] on li "5000" at bounding box center [272, 525] width 46 height 22
type input "5000"
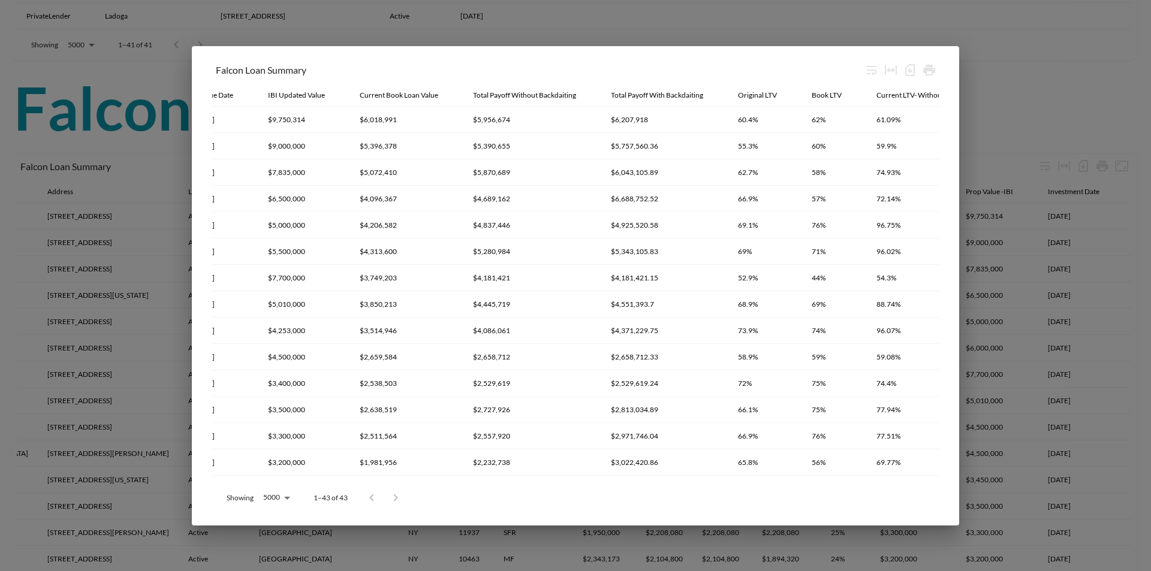
scroll to position [0, 1534]
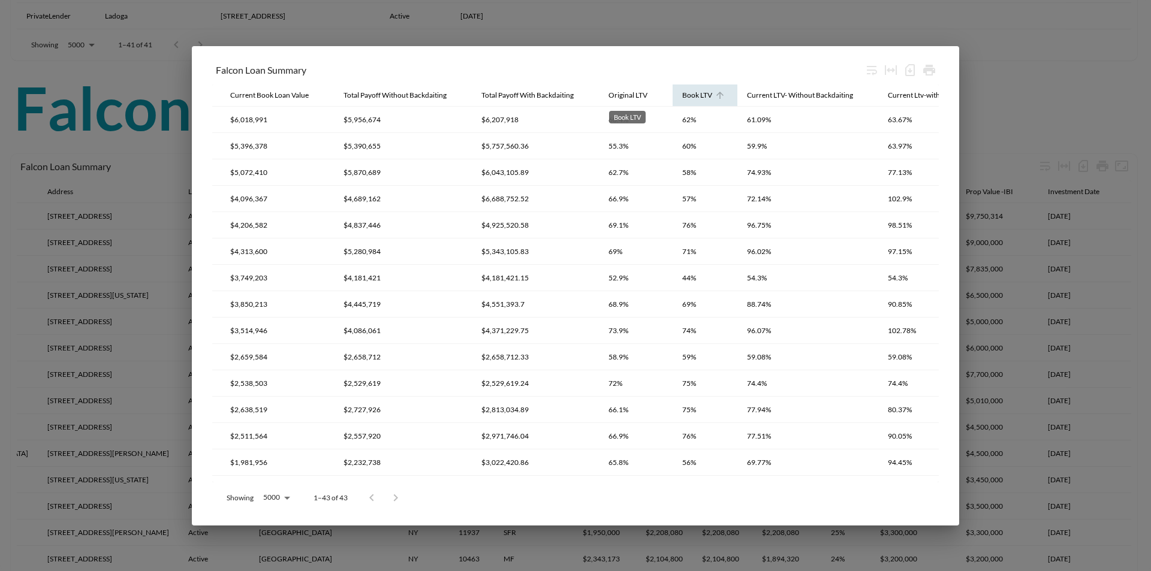
click at [682, 92] on div "Book LTV" at bounding box center [697, 95] width 30 height 14
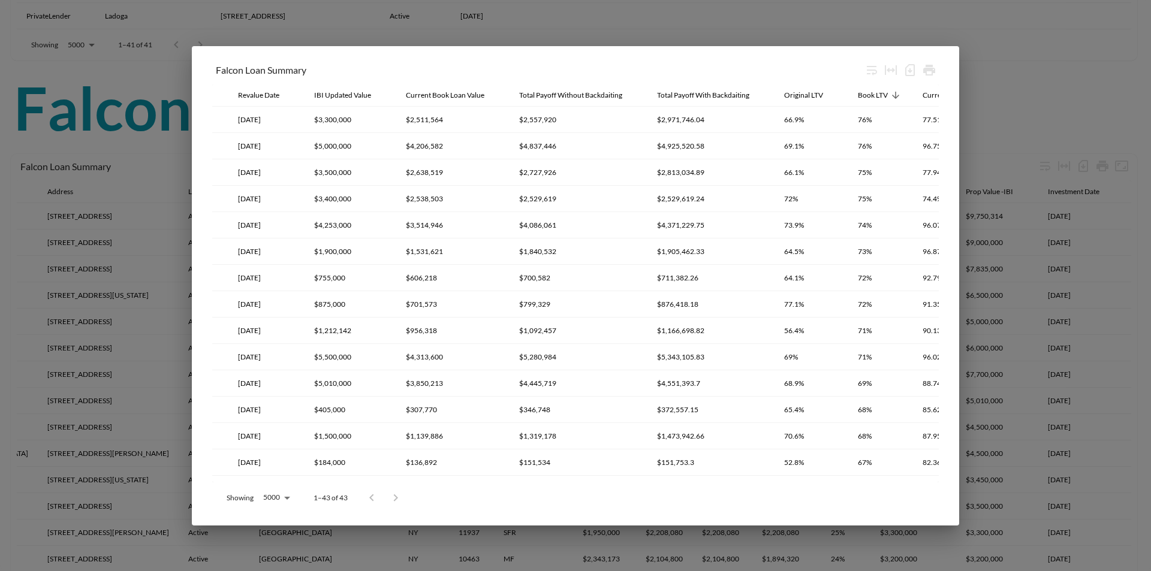
scroll to position [0, 1351]
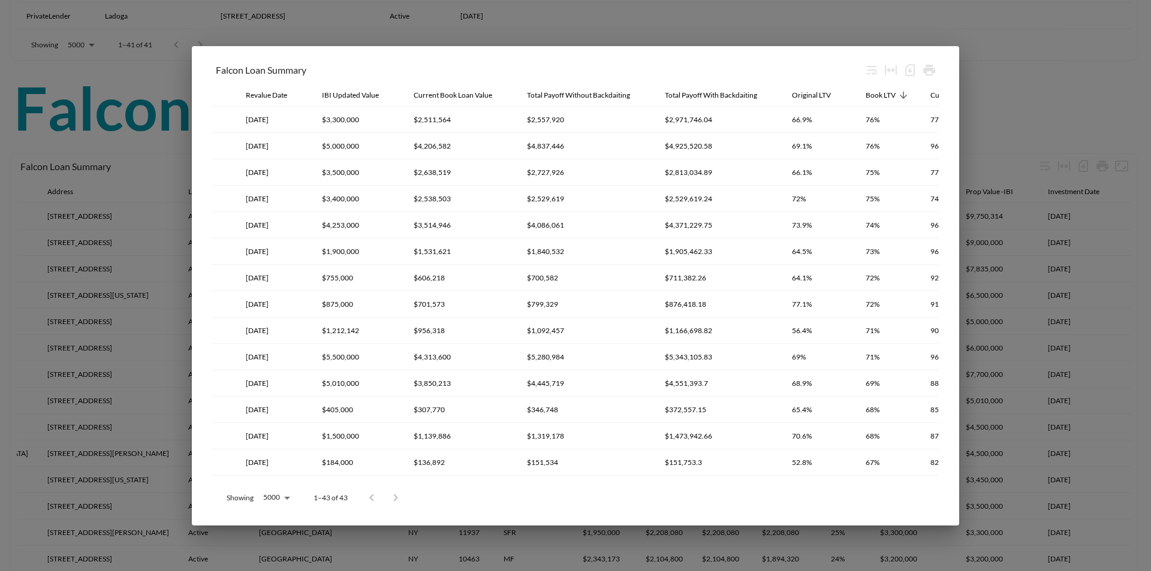
drag, startPoint x: 812, startPoint y: 95, endPoint x: 949, endPoint y: 94, distance: 136.7
click at [949, 98] on div "Falcon Loan Summary Originator Loan Name Address Loan Status City State Zip Pro…" at bounding box center [575, 286] width 767 height 480
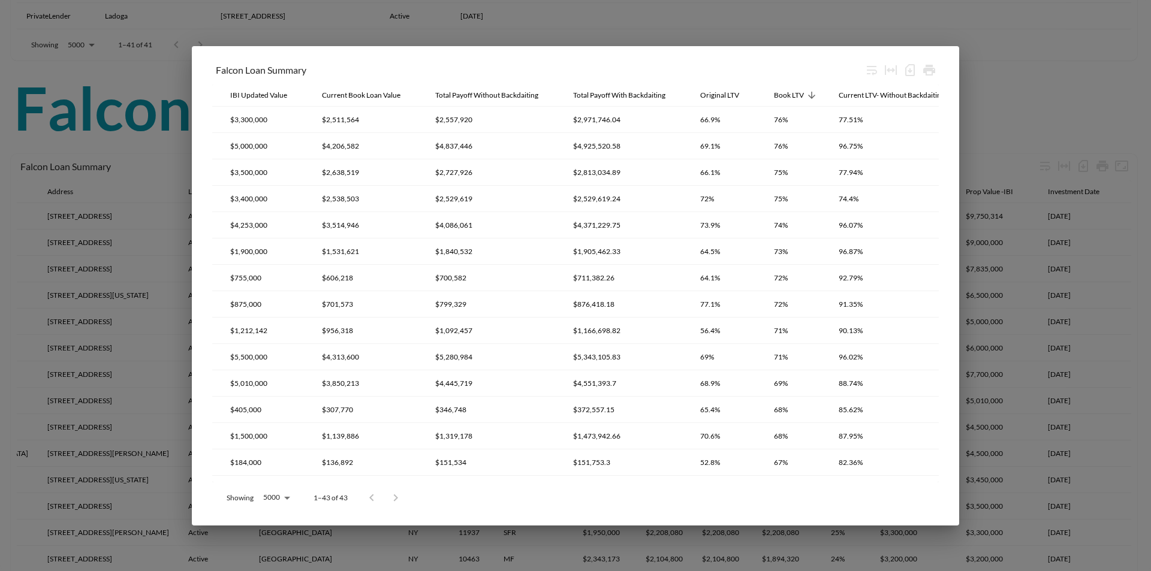
scroll to position [0, 1471]
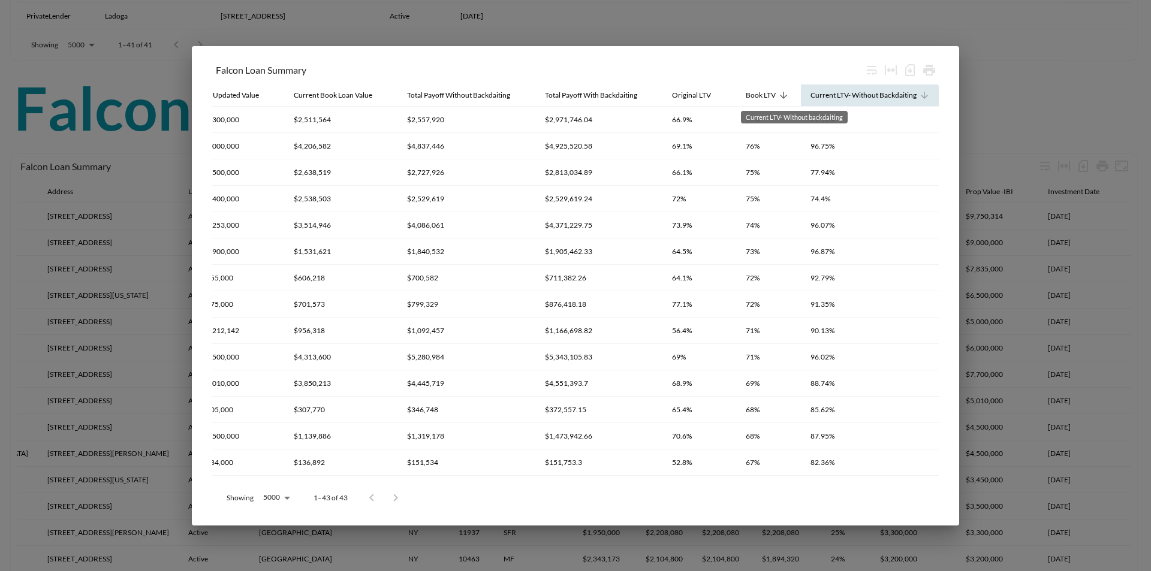
click at [815, 96] on div "Current LTV- Without Backdaiting" at bounding box center [863, 95] width 106 height 14
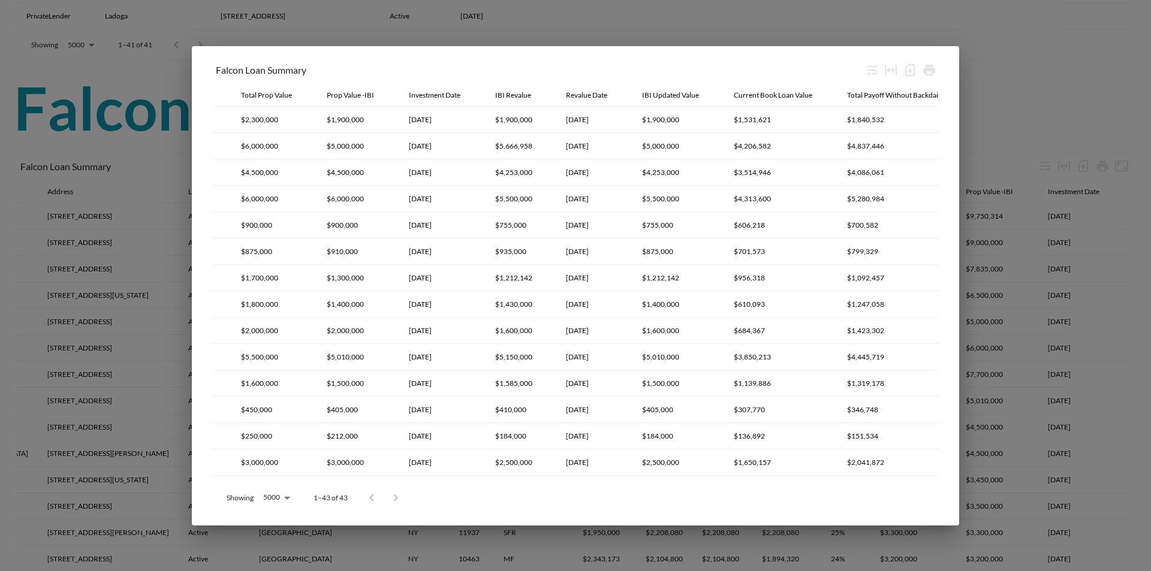
scroll to position [0, 1534]
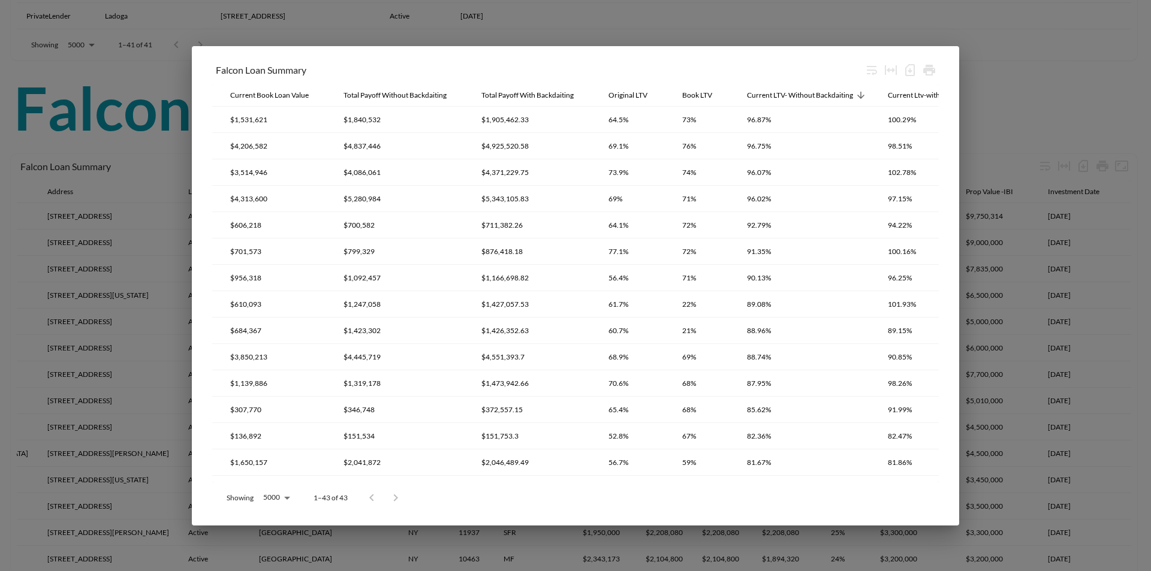
click at [851, 483] on div "Showing 5000 5000 1–43 of 43" at bounding box center [575, 498] width 726 height 31
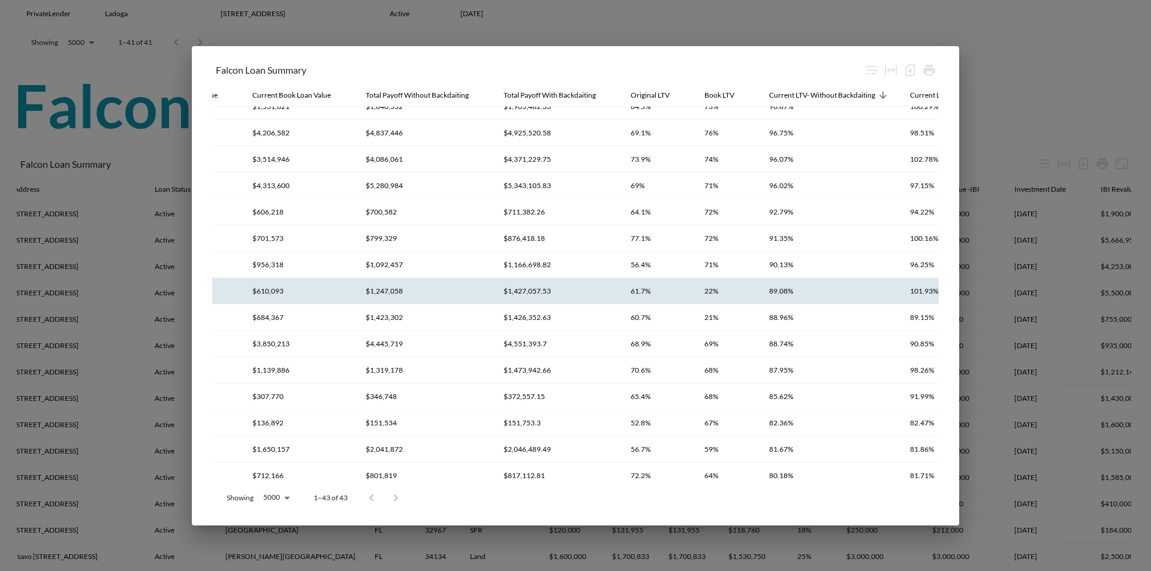
scroll to position [0, 1512]
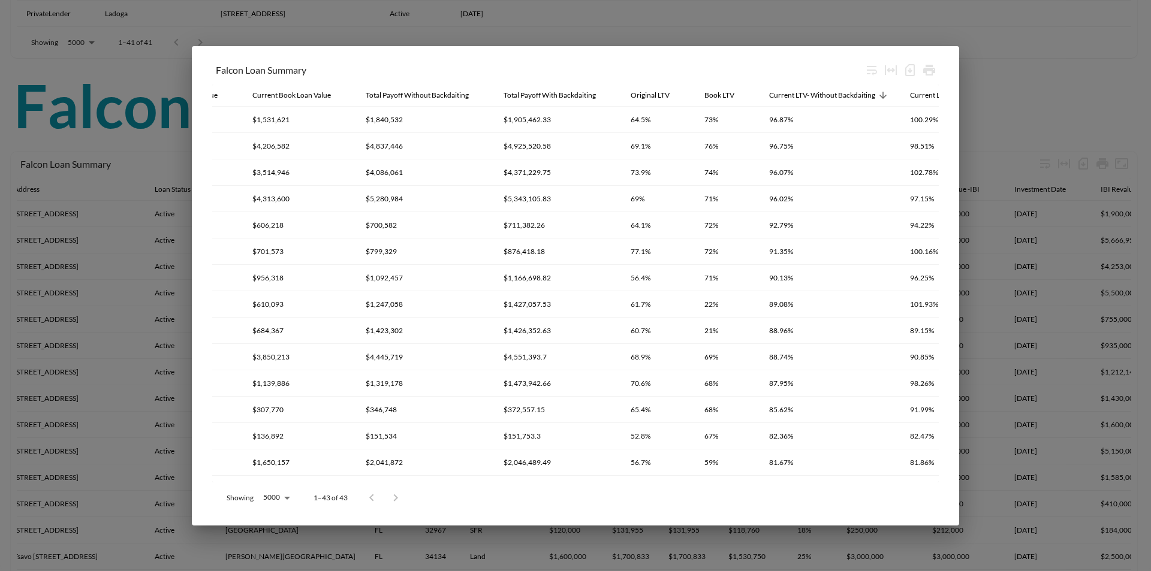
click at [167, 279] on div "Falcon Loan Summary Originator Loan Name Address Loan Status City State Zip Pro…" at bounding box center [575, 285] width 1151 height 571
